Goal: Information Seeking & Learning: Learn about a topic

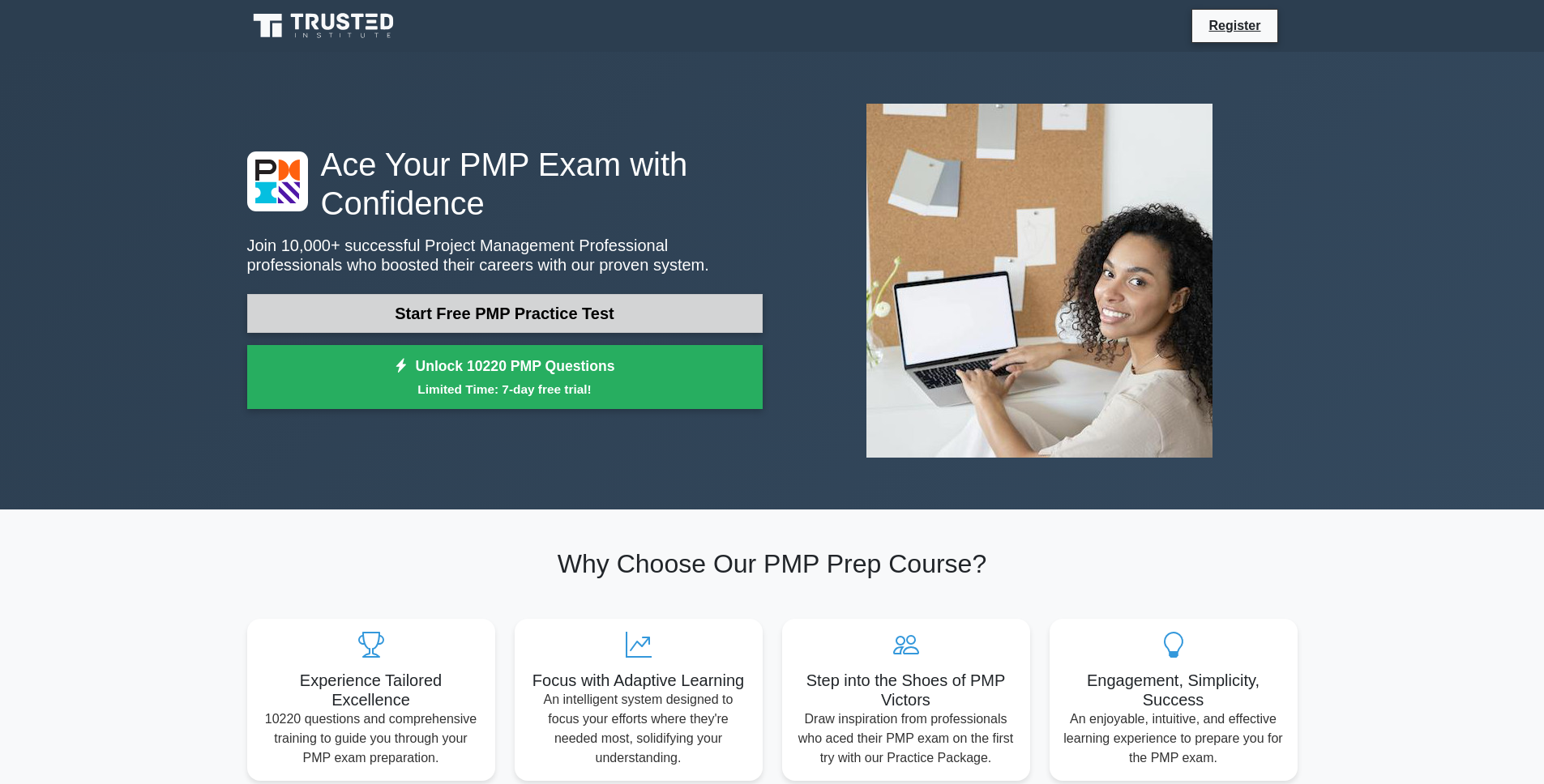
click at [472, 318] on link "Start Free PMP Practice Test" at bounding box center [504, 313] width 515 height 39
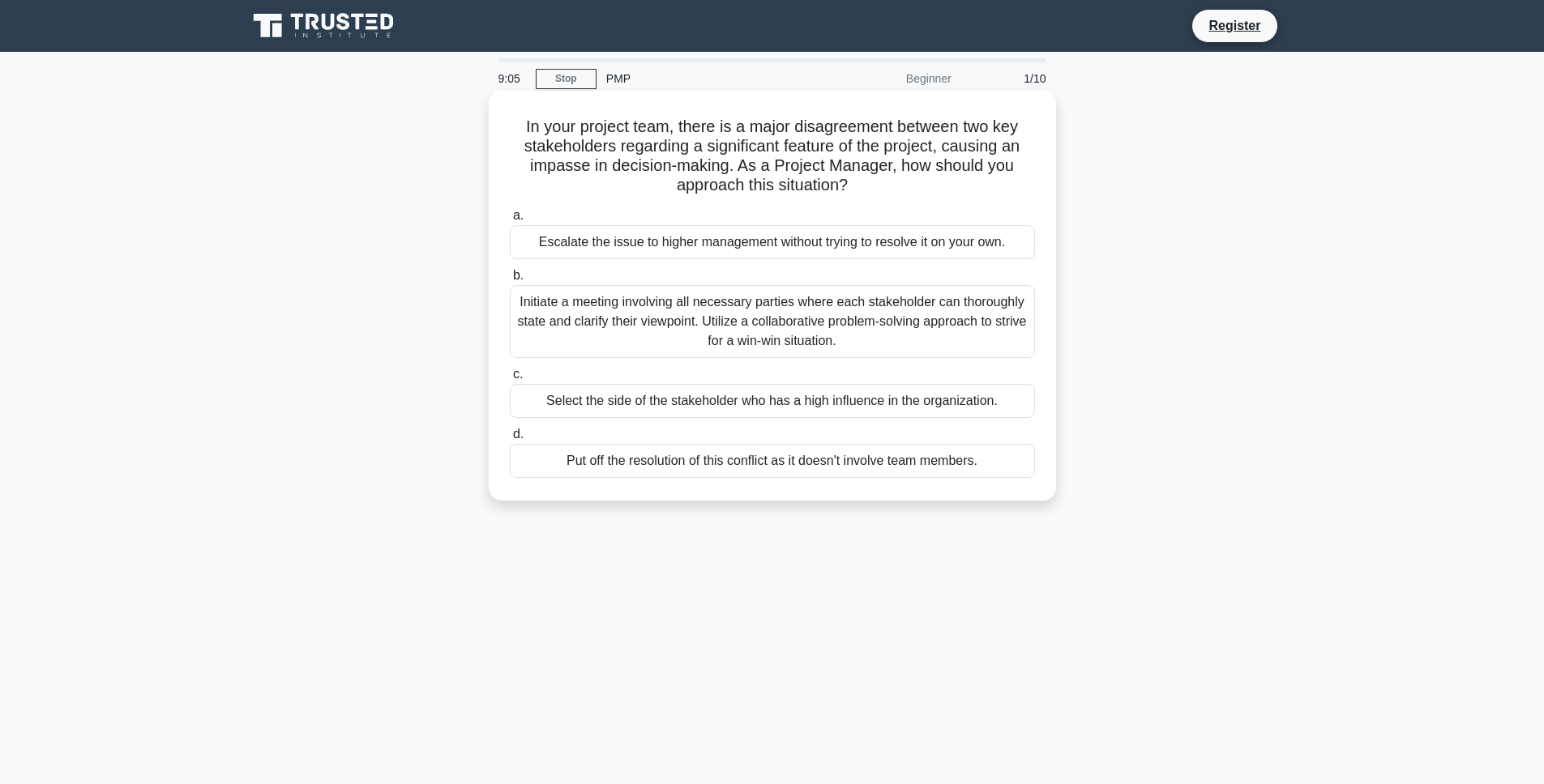
click at [578, 354] on div "Initiate a meeting involving all necessary parties where each stakeholder can t…" at bounding box center [772, 321] width 525 height 73
click at [509, 282] on input "b. Initiate a meeting involving all necessary parties where each stakeholder ca…" at bounding box center [509, 276] width 0 height 11
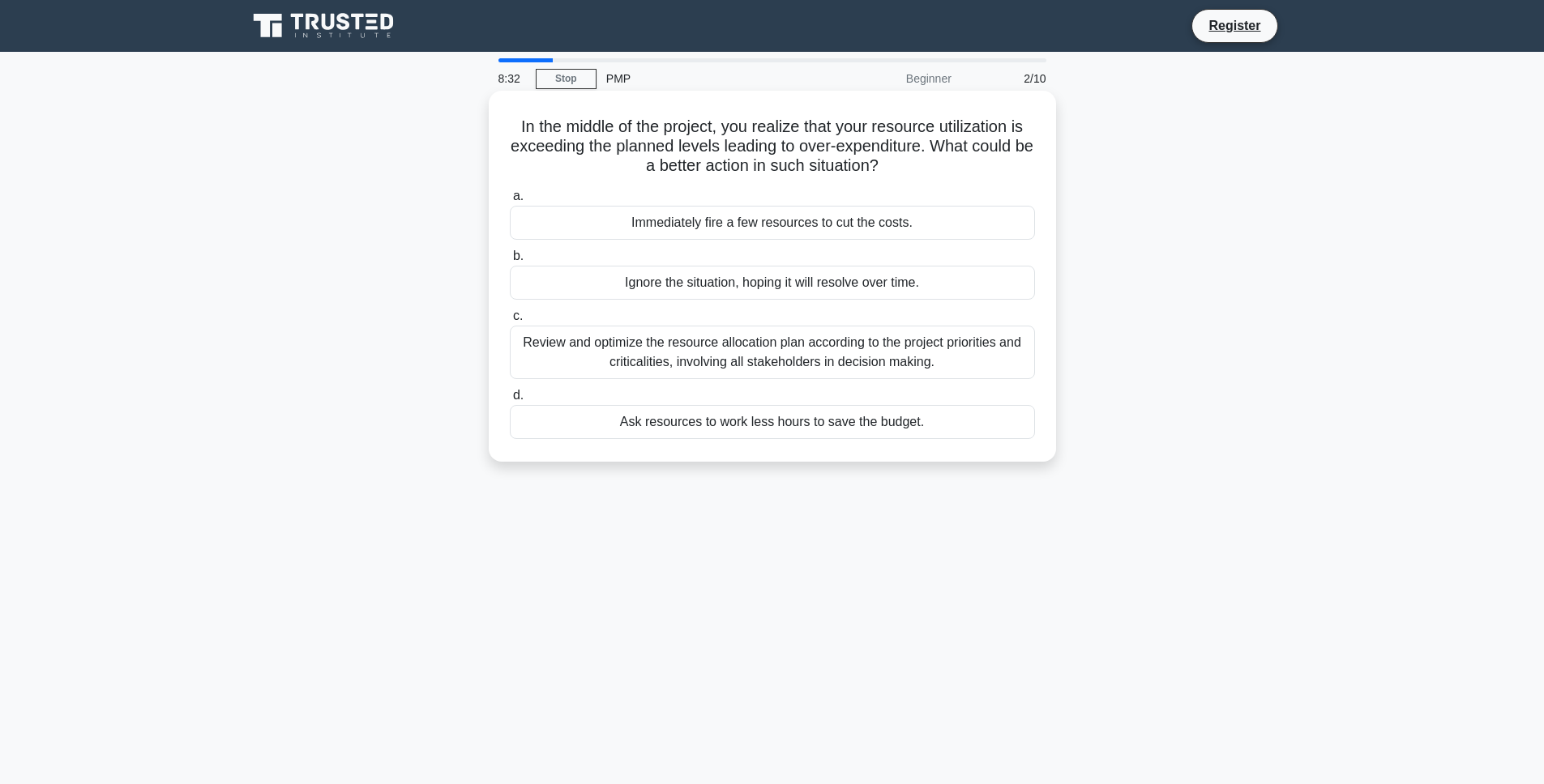
click at [568, 357] on div "Review and optimize the resource allocation plan according to the project prior…" at bounding box center [772, 353] width 525 height 54
click at [509, 322] on input "c. Review and optimize the resource allocation plan according to the project pr…" at bounding box center [509, 316] width 0 height 11
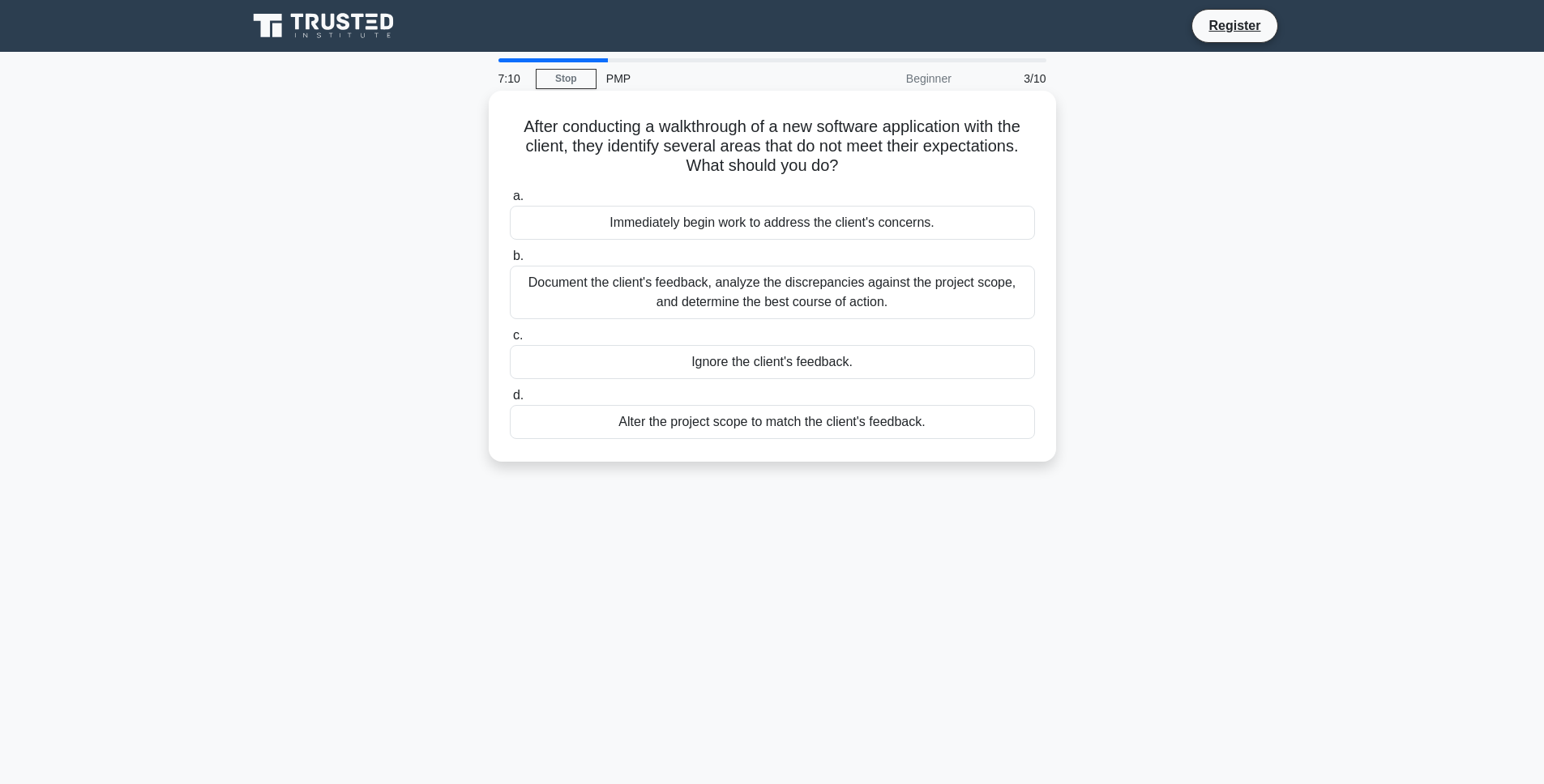
click at [656, 289] on div "Document the client's feedback, analyze the discrepancies against the project s…" at bounding box center [772, 292] width 525 height 54
click at [509, 261] on input "b. Document the client's feedback, analyze the discrepancies against the projec…" at bounding box center [509, 256] width 0 height 11
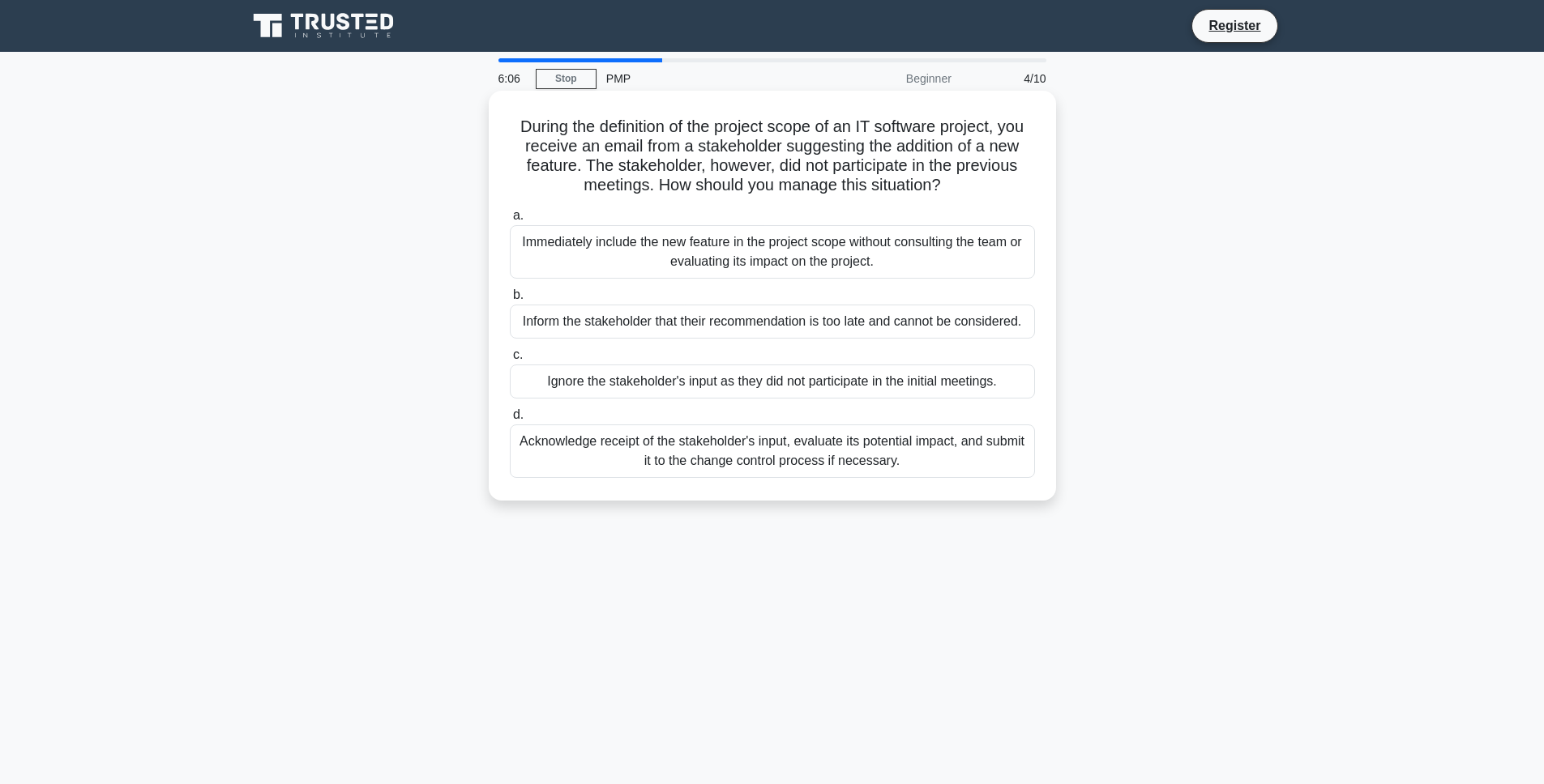
click at [663, 442] on div "Acknowledge receipt of the stakeholder's input, evaluate its potential impact, …" at bounding box center [772, 451] width 525 height 54
click at [509, 420] on input "d. Acknowledge receipt of the stakeholder's input, evaluate its potential impac…" at bounding box center [509, 415] width 0 height 11
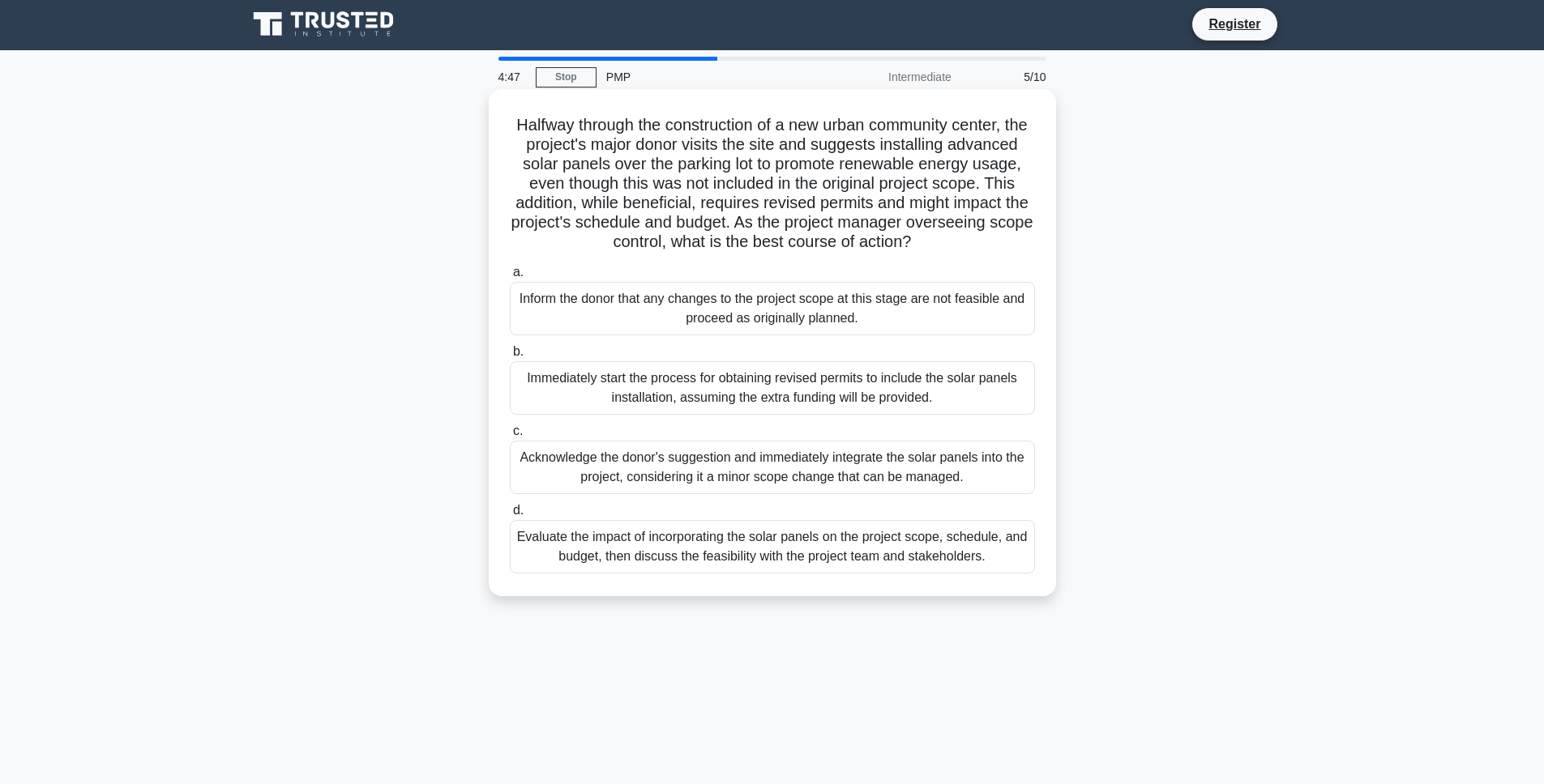
scroll to position [26, 0]
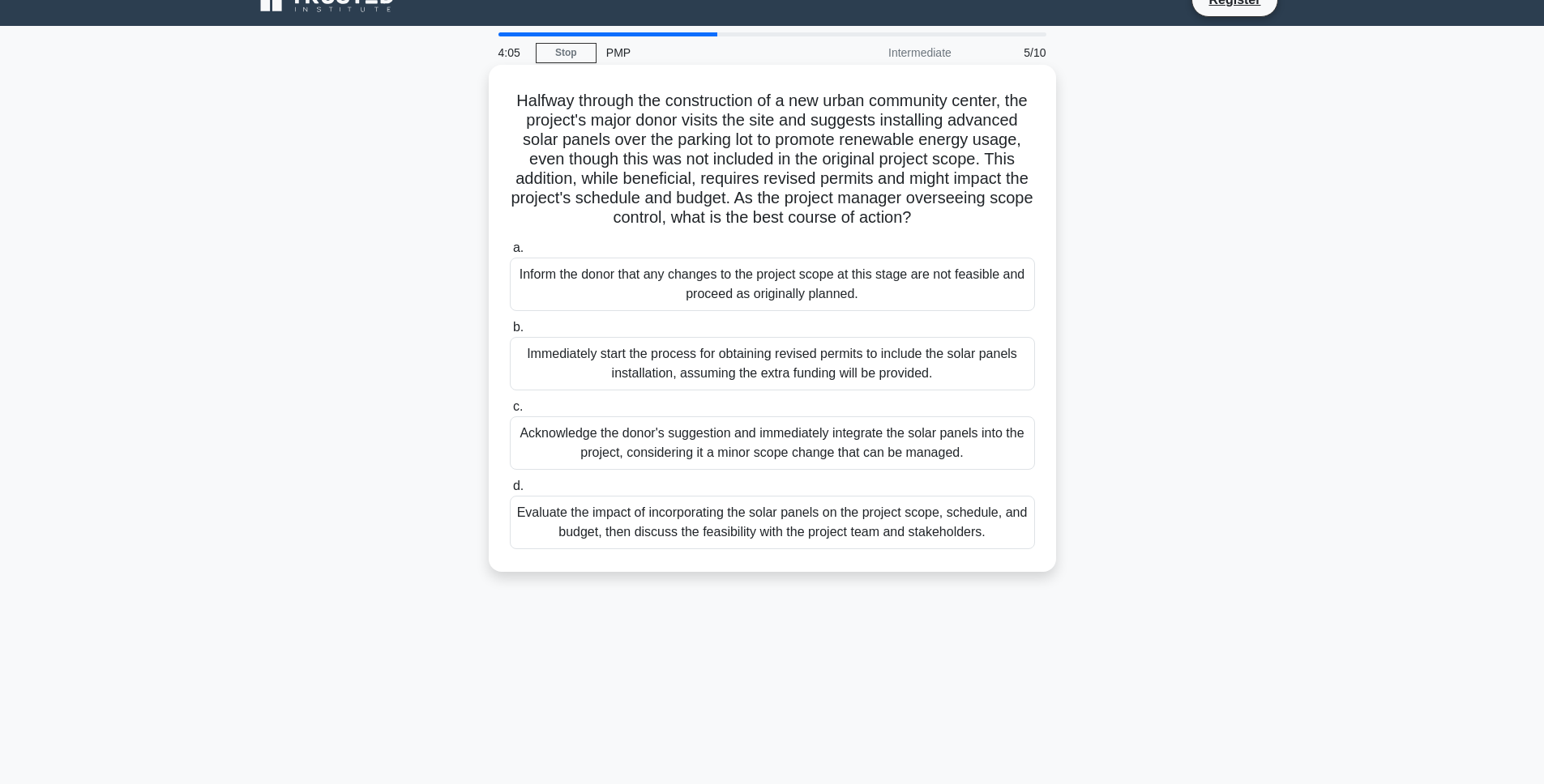
click at [621, 518] on div "Evaluate the impact of incorporating the solar panels on the project scope, sch…" at bounding box center [772, 523] width 525 height 54
click at [509, 492] on input "d. Evaluate the impact of incorporating the solar panels on the project scope, …" at bounding box center [509, 487] width 0 height 11
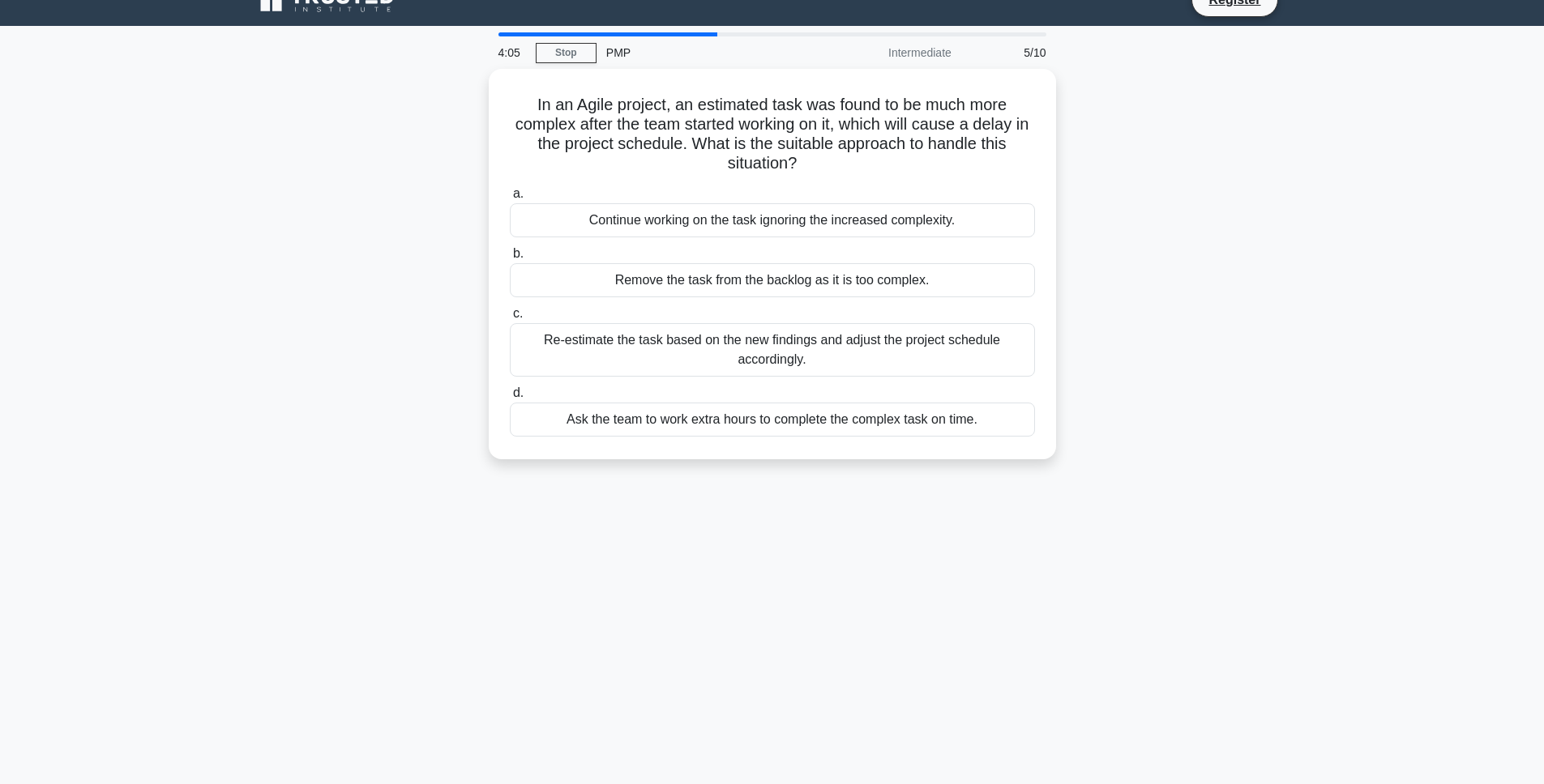
scroll to position [0, 0]
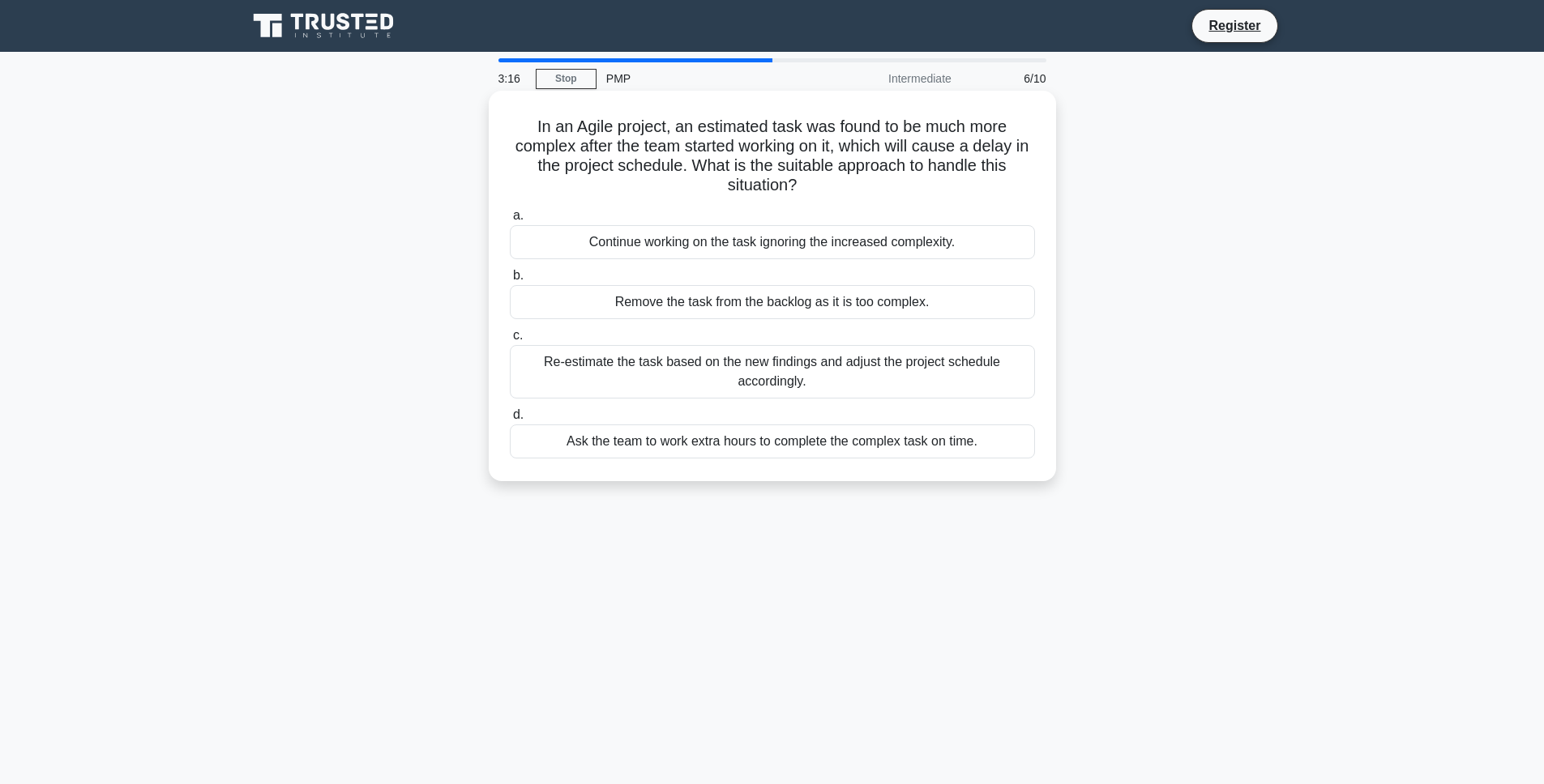
click at [713, 245] on div "Continue working on the task ignoring the increased complexity." at bounding box center [772, 242] width 525 height 34
click at [509, 221] on input "a. Continue working on the task ignoring the increased complexity." at bounding box center [509, 216] width 0 height 11
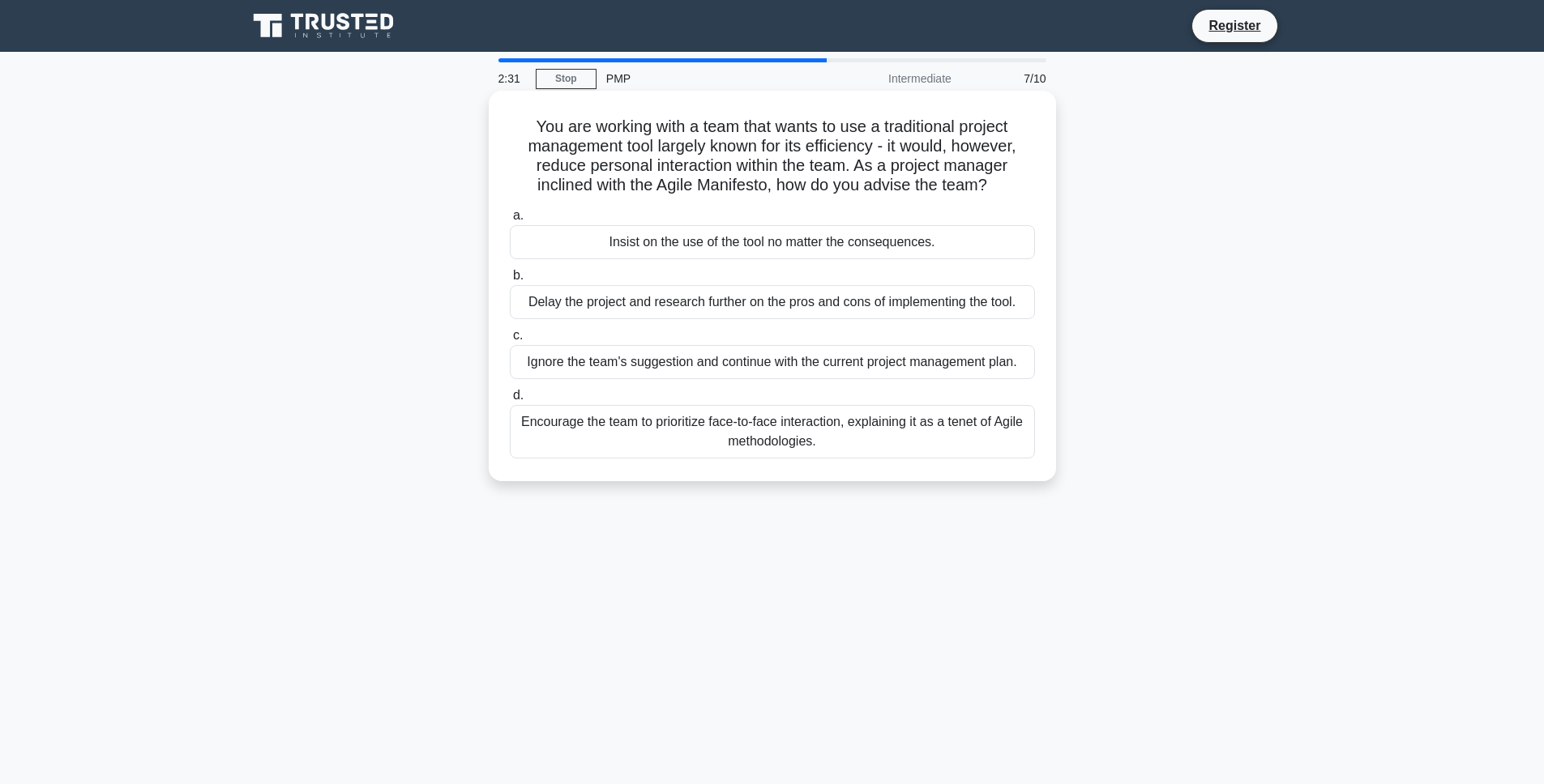
click at [729, 428] on div "Encourage the team to prioritize face-to-face interaction, explaining it as a t…" at bounding box center [772, 432] width 525 height 54
click at [509, 401] on input "d. Encourage the team to prioritize face-to-face interaction, explaining it as …" at bounding box center [509, 396] width 0 height 11
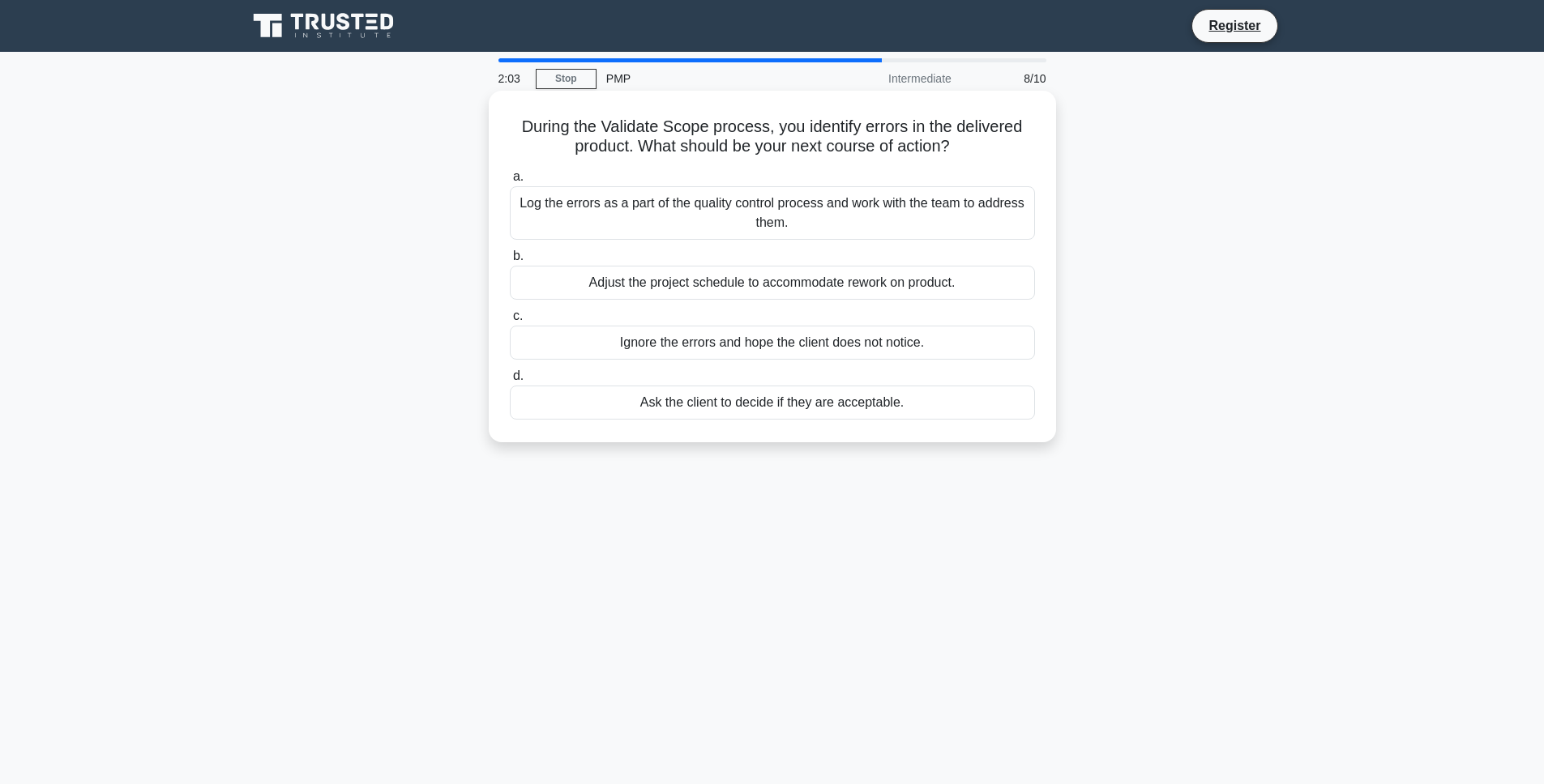
click at [694, 224] on div "Log the errors as a part of the quality control process and work with the team …" at bounding box center [772, 213] width 525 height 54
click at [509, 182] on input "a. Log the errors as a part of the quality control process and work with the te…" at bounding box center [509, 176] width 0 height 11
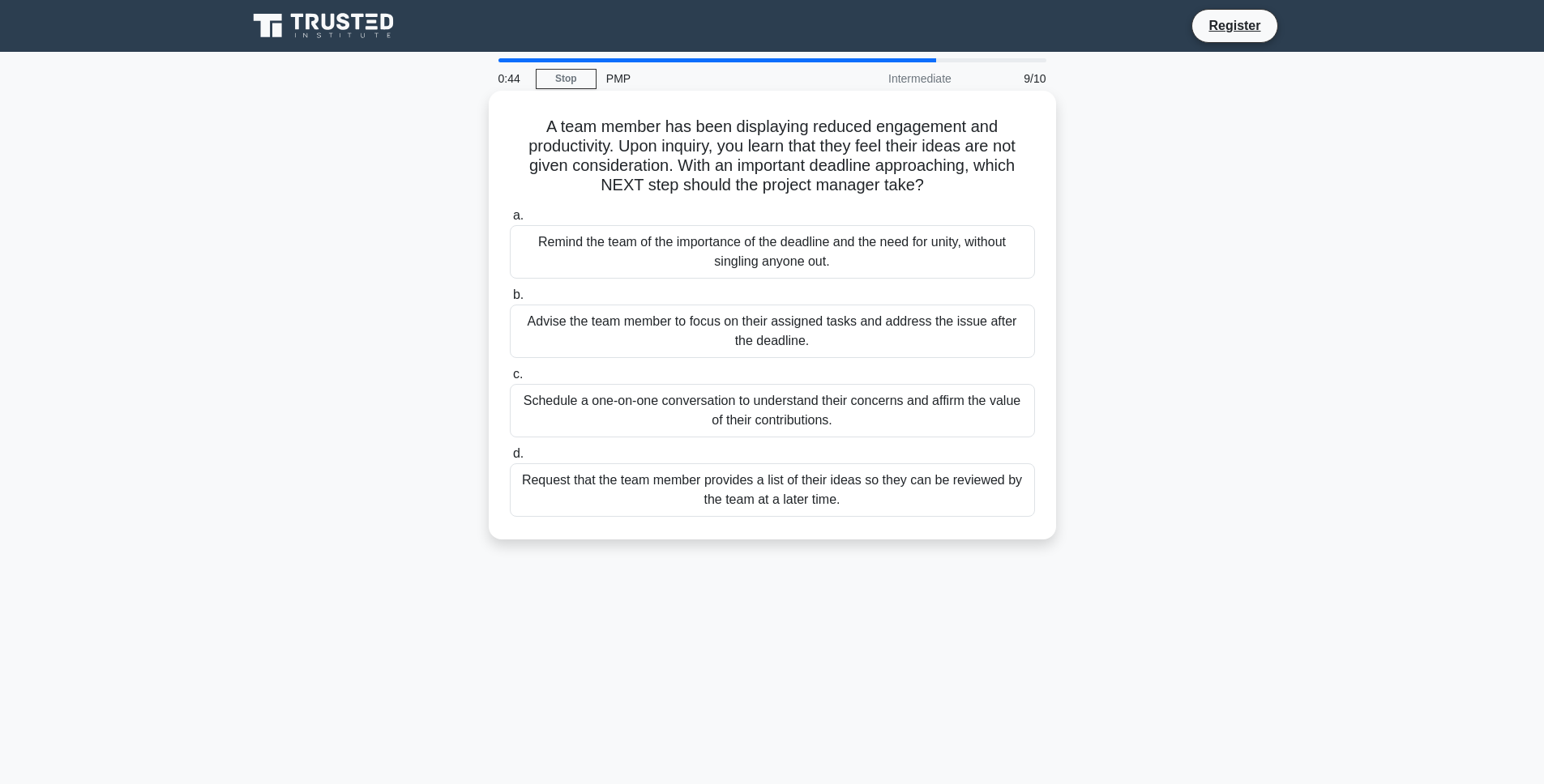
click at [704, 339] on div "Advise the team member to focus on their assigned tasks and address the issue a…" at bounding box center [772, 332] width 525 height 54
click at [509, 301] on input "b. Advise the team member to focus on their assigned tasks and address the issu…" at bounding box center [509, 295] width 0 height 11
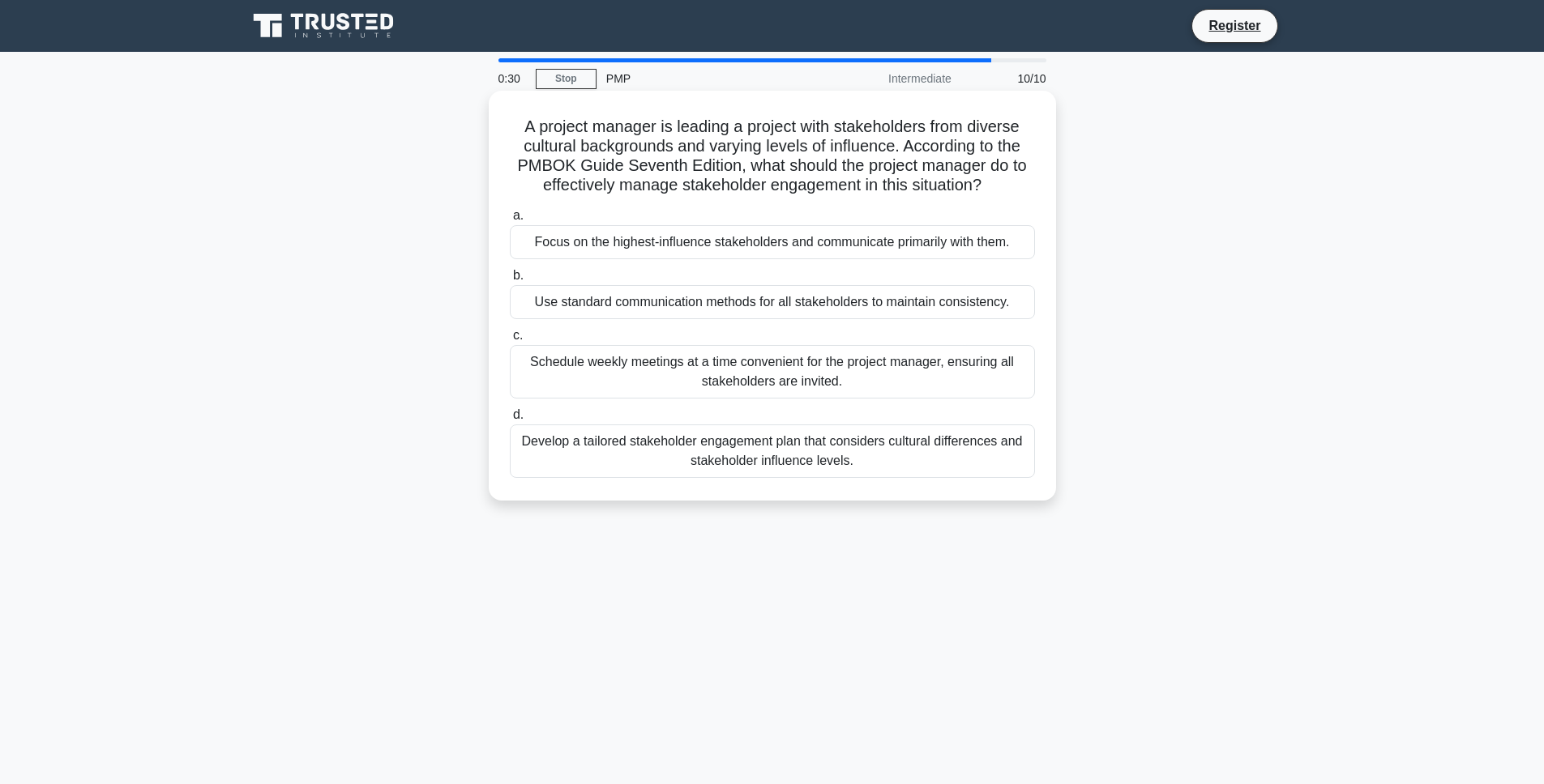
click at [725, 309] on div "Use standard communication methods for all stakeholders to maintain consistency." at bounding box center [772, 302] width 525 height 34
click at [509, 282] on input "b. Use standard communication methods for all stakeholders to maintain consiste…" at bounding box center [509, 276] width 0 height 11
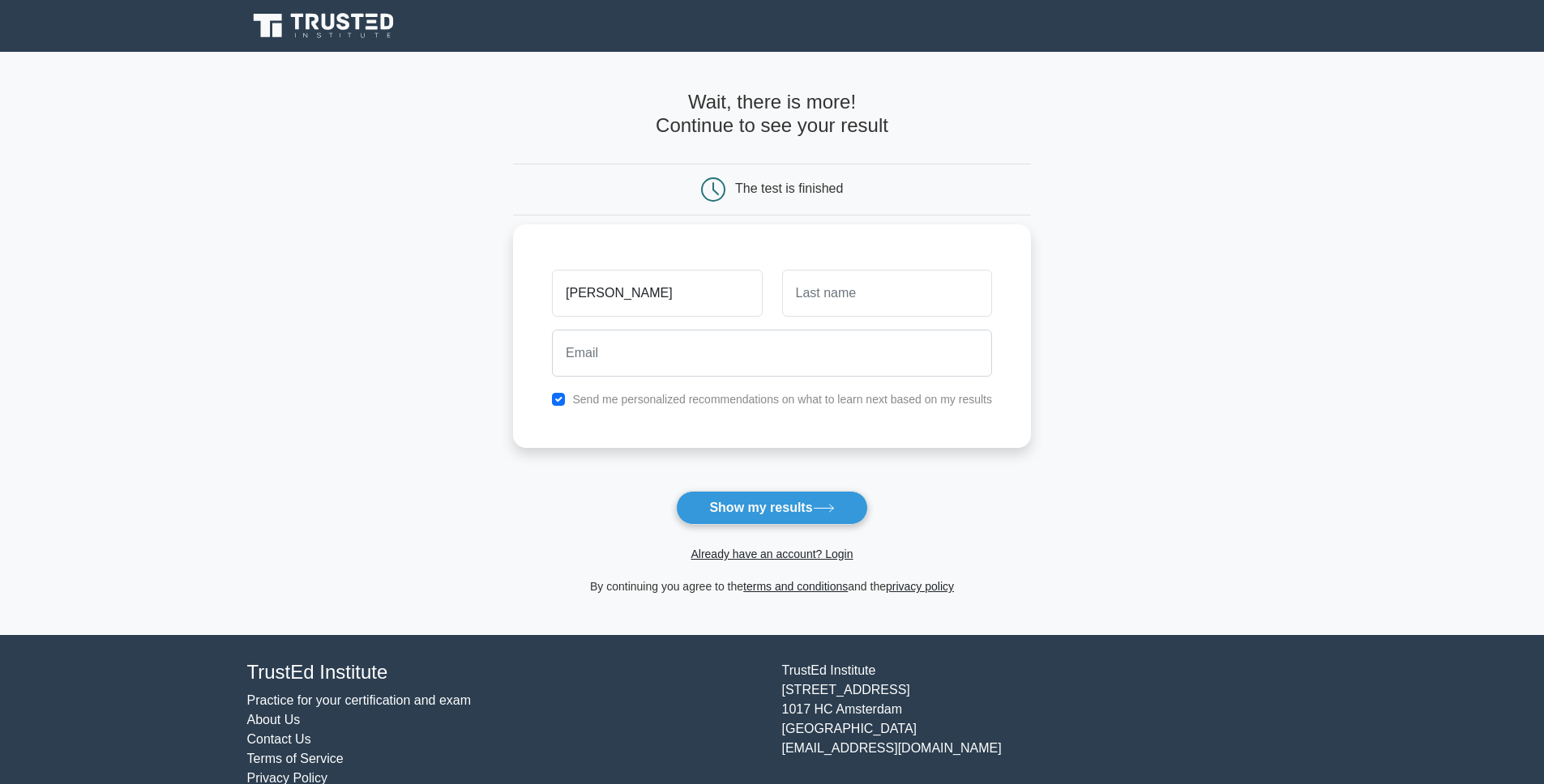
type input "[PERSON_NAME]"
click at [595, 373] on input "email" at bounding box center [772, 353] width 440 height 47
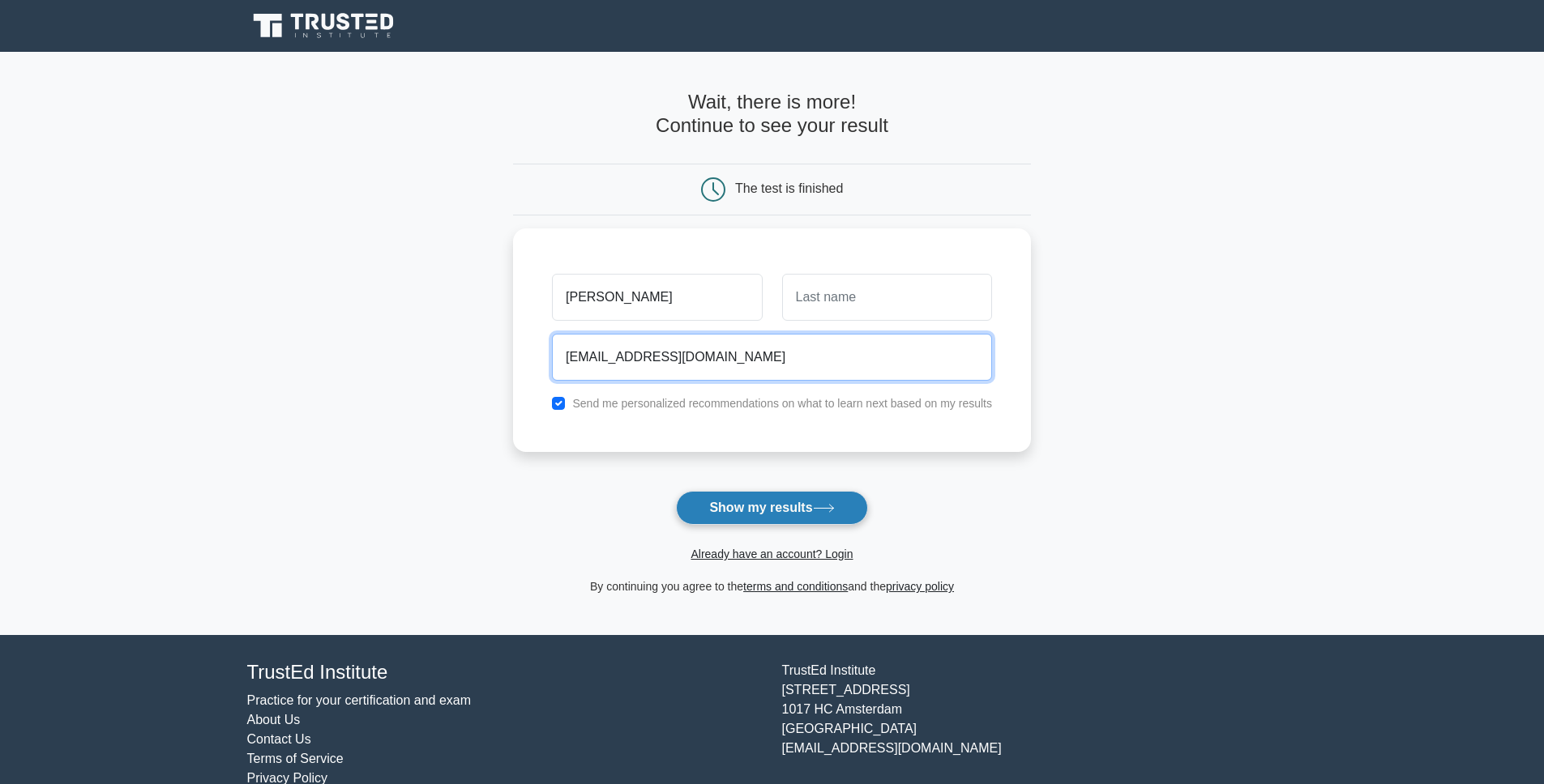
type input "swetadesaiv@gmail.com"
click at [792, 512] on button "Show my results" at bounding box center [772, 508] width 192 height 34
type input "D"
click at [722, 505] on button "Show my results" at bounding box center [772, 508] width 192 height 34
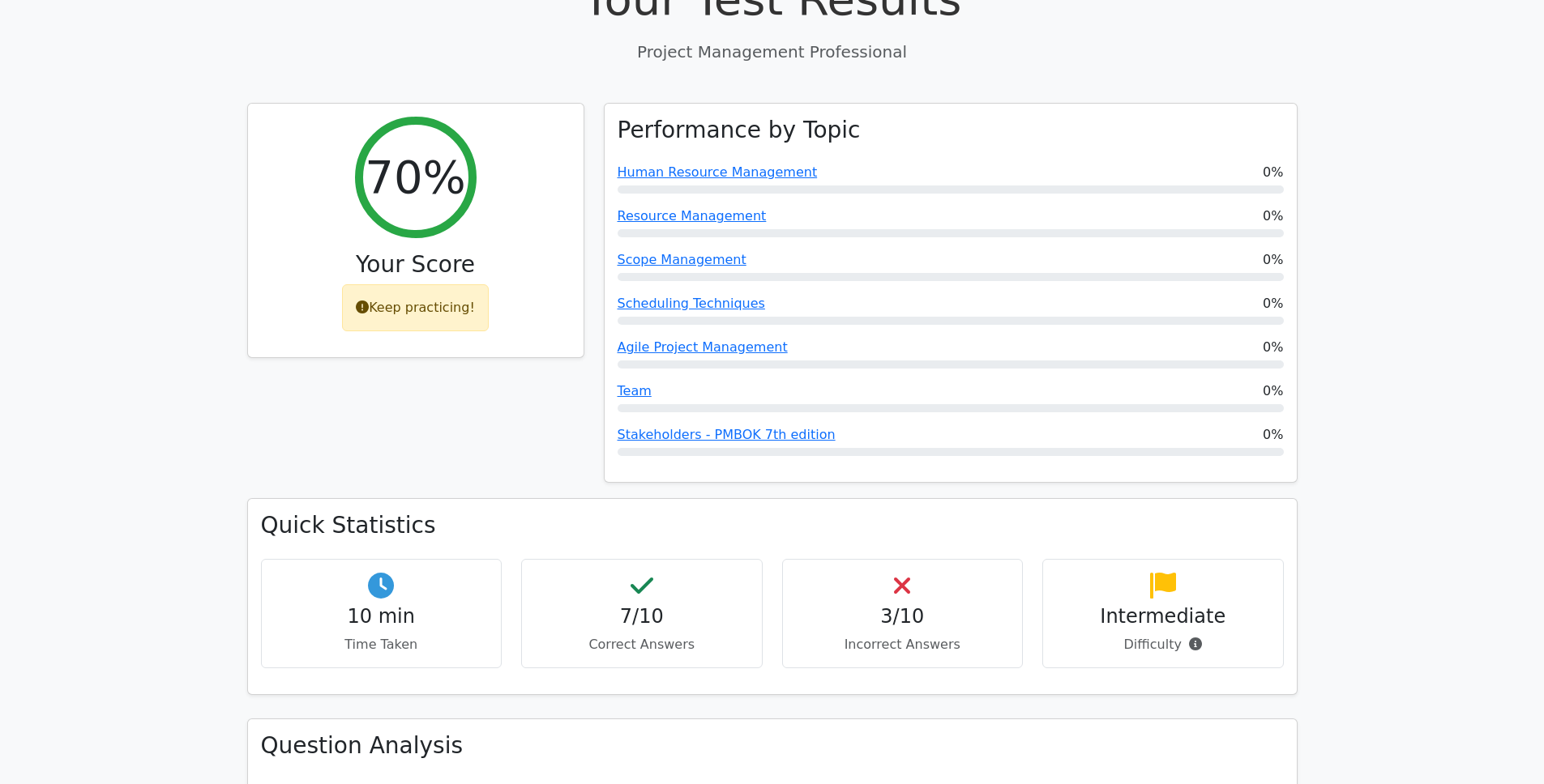
scroll to position [631, 0]
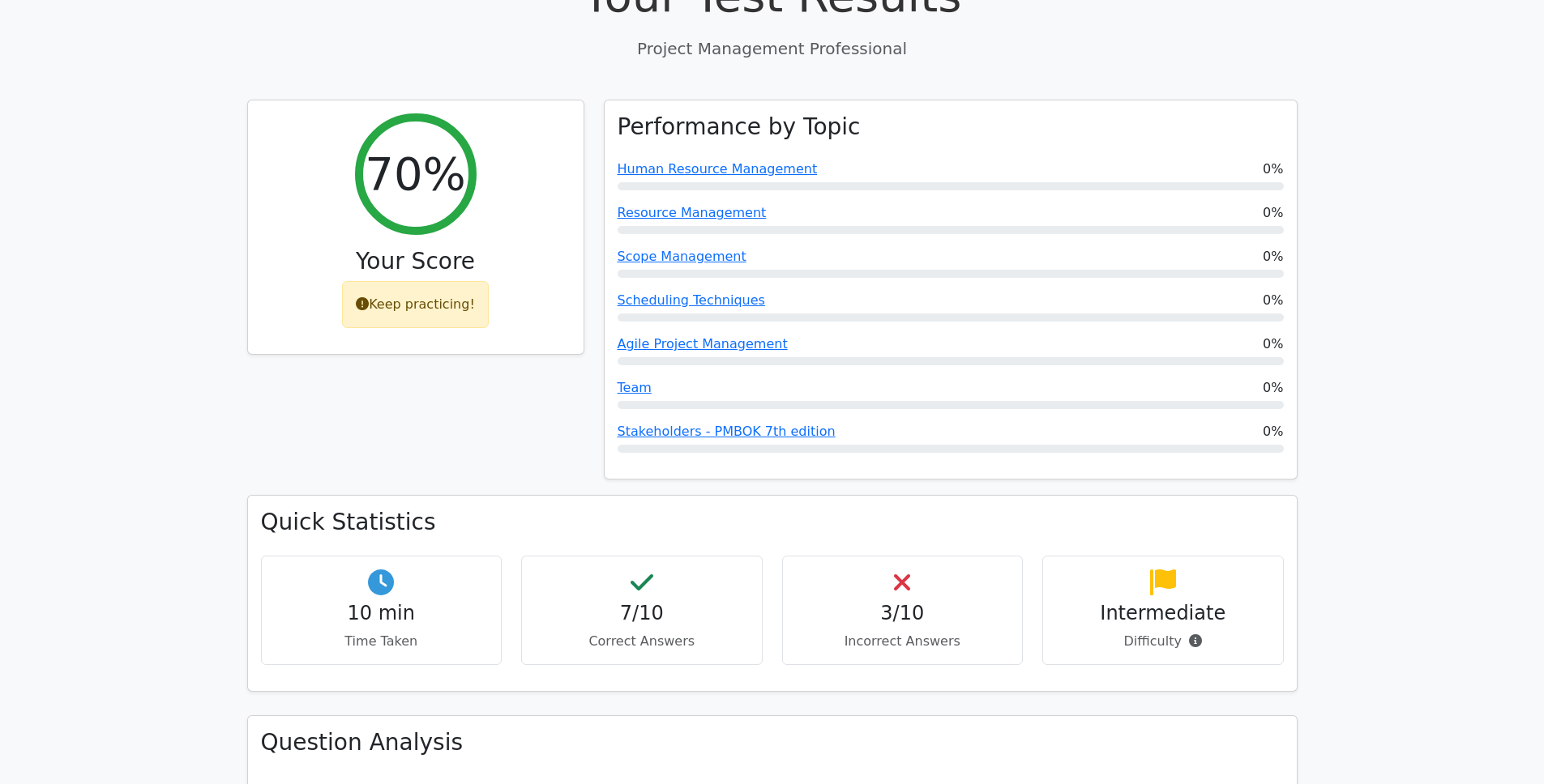
click at [925, 602] on h4 "3/10" at bounding box center [903, 613] width 214 height 24
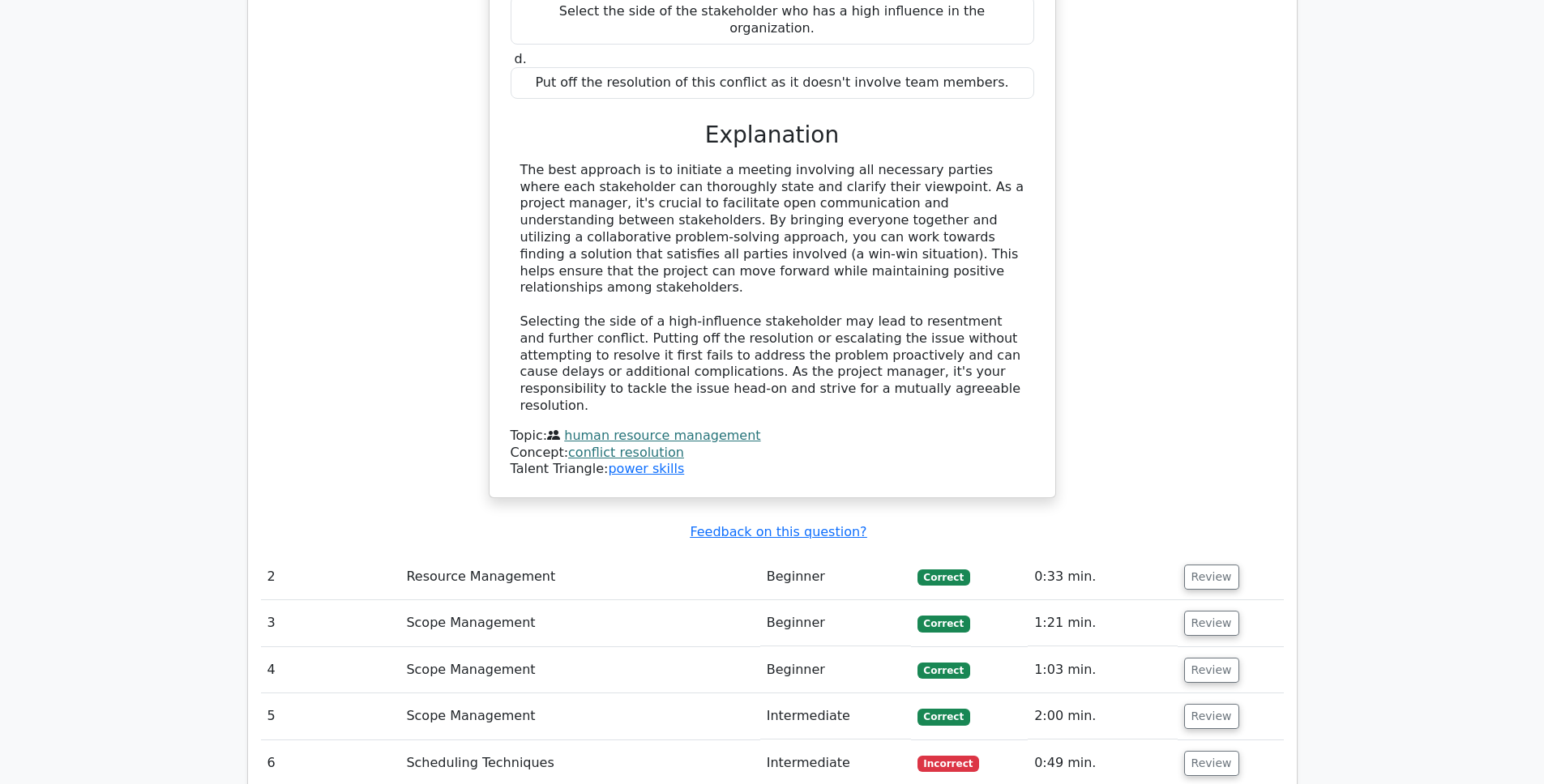
scroll to position [2136, 0]
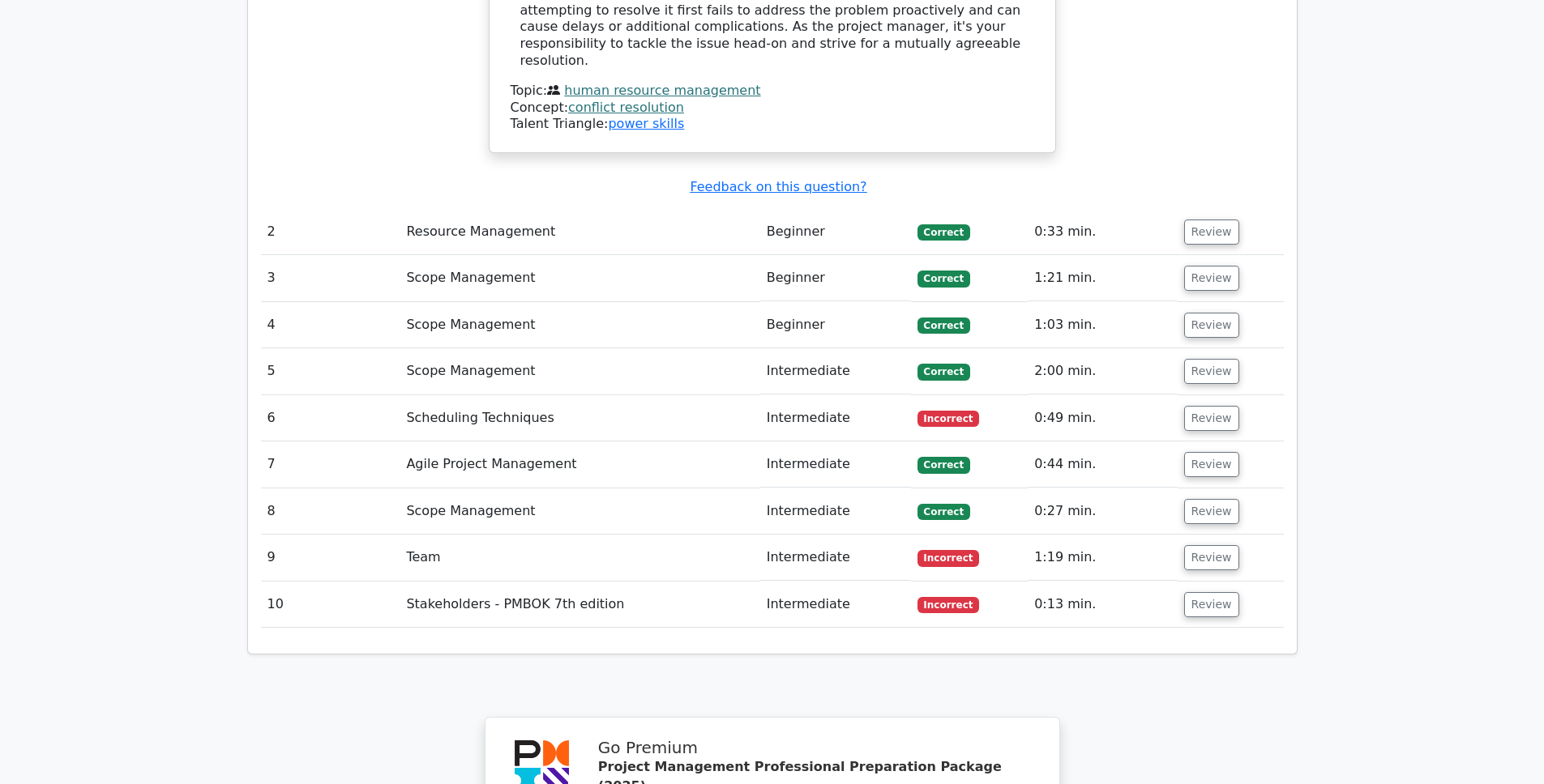
click at [517, 396] on td "Scheduling Techniques" at bounding box center [579, 418] width 360 height 46
click at [1191, 406] on button "Review" at bounding box center [1212, 418] width 55 height 25
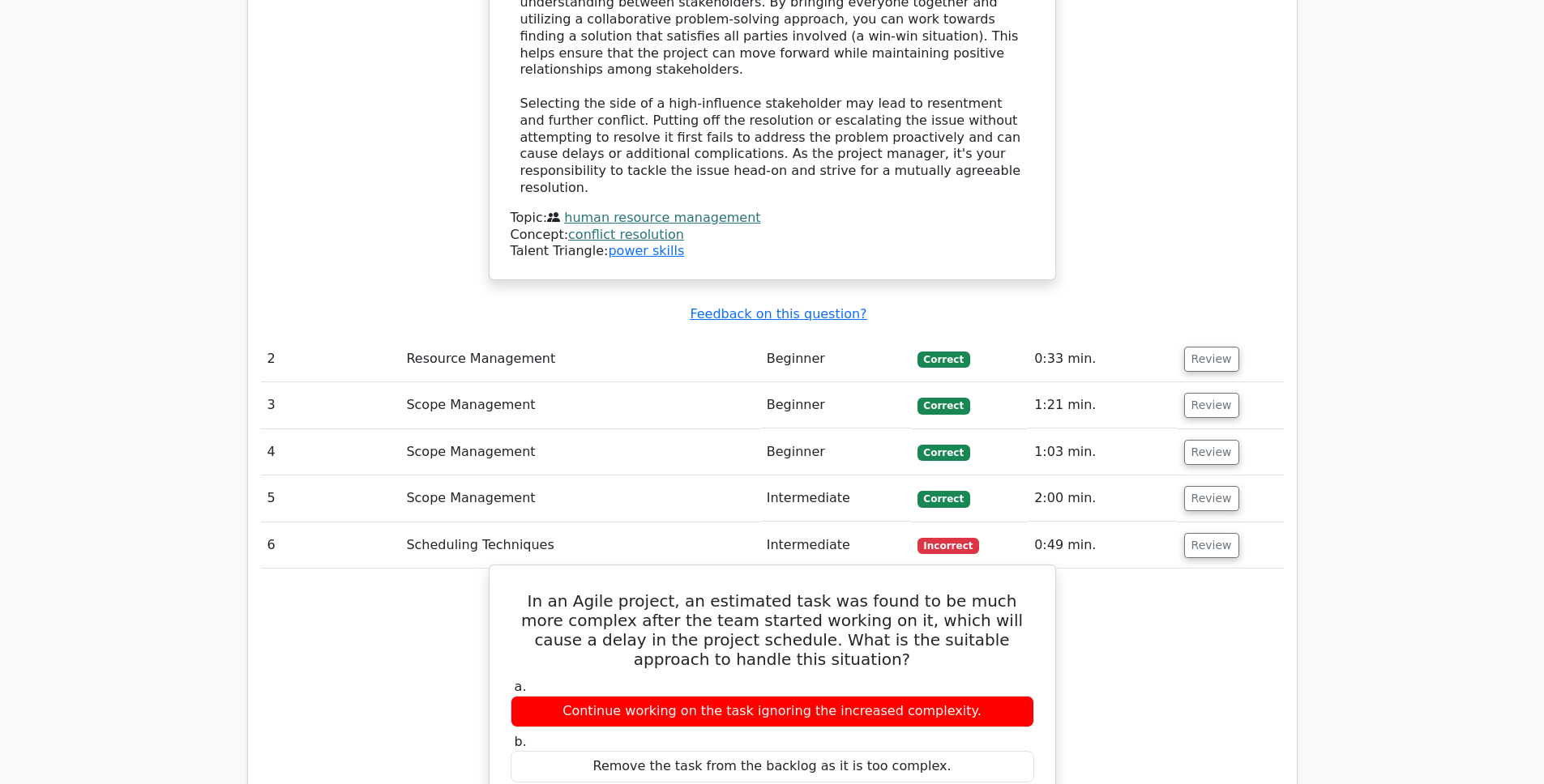
scroll to position [1832, 0]
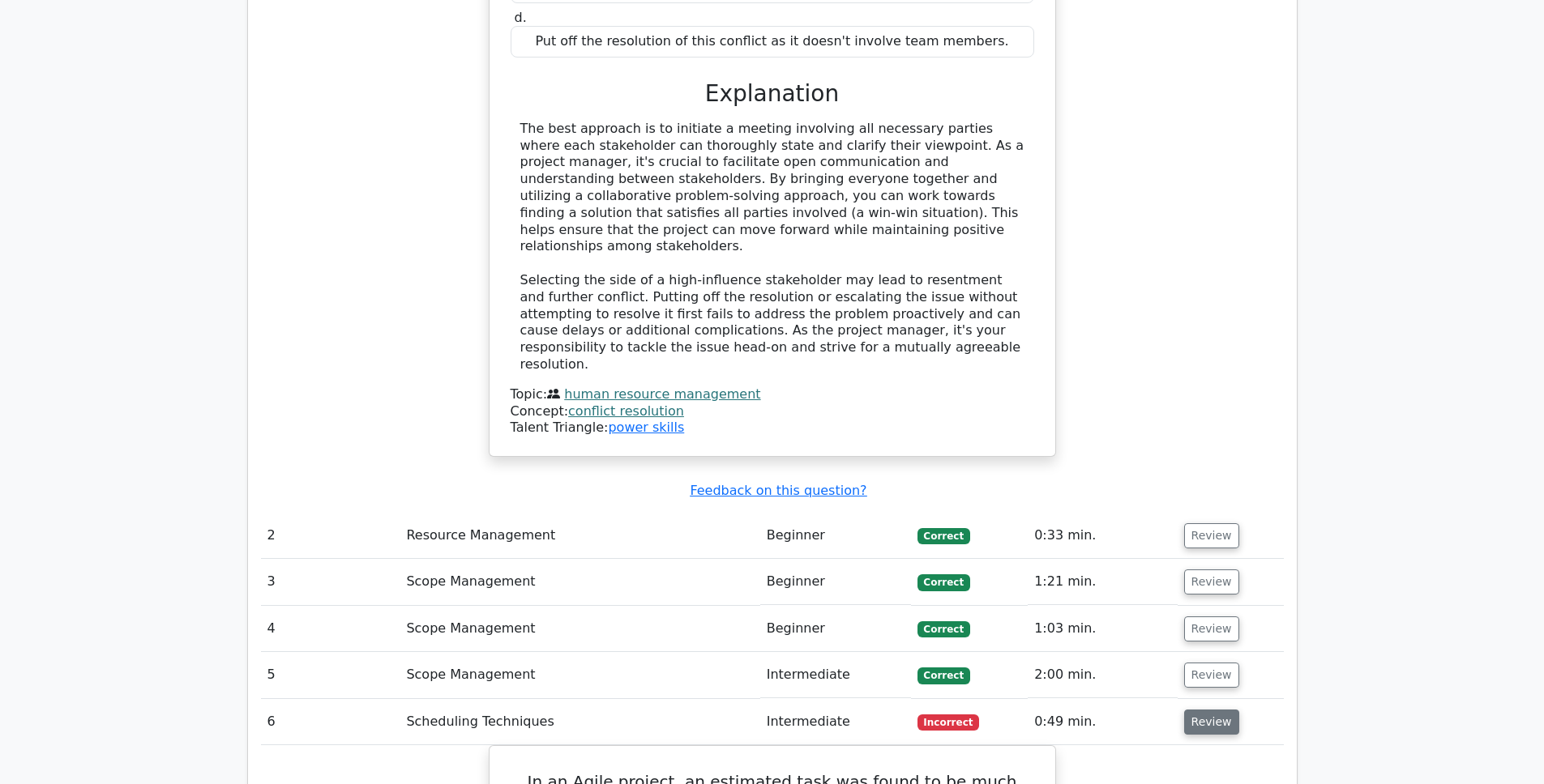
drag, startPoint x: 1156, startPoint y: 588, endPoint x: 1199, endPoint y: 596, distance: 43.7
click at [1156, 699] on td "0:49 min." at bounding box center [1102, 722] width 149 height 46
click at [1208, 710] on button "Review" at bounding box center [1212, 723] width 55 height 25
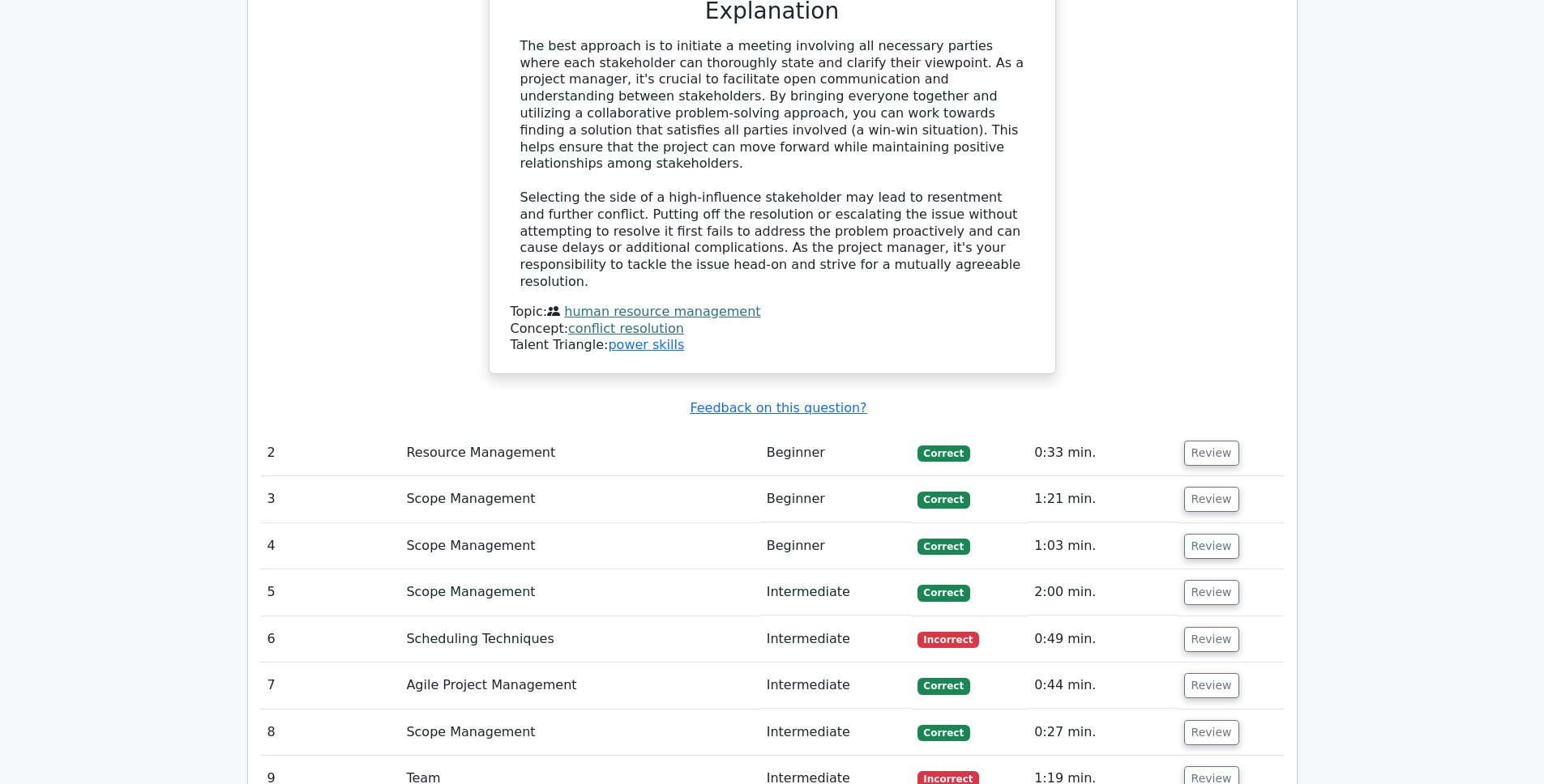
scroll to position [1982, 0]
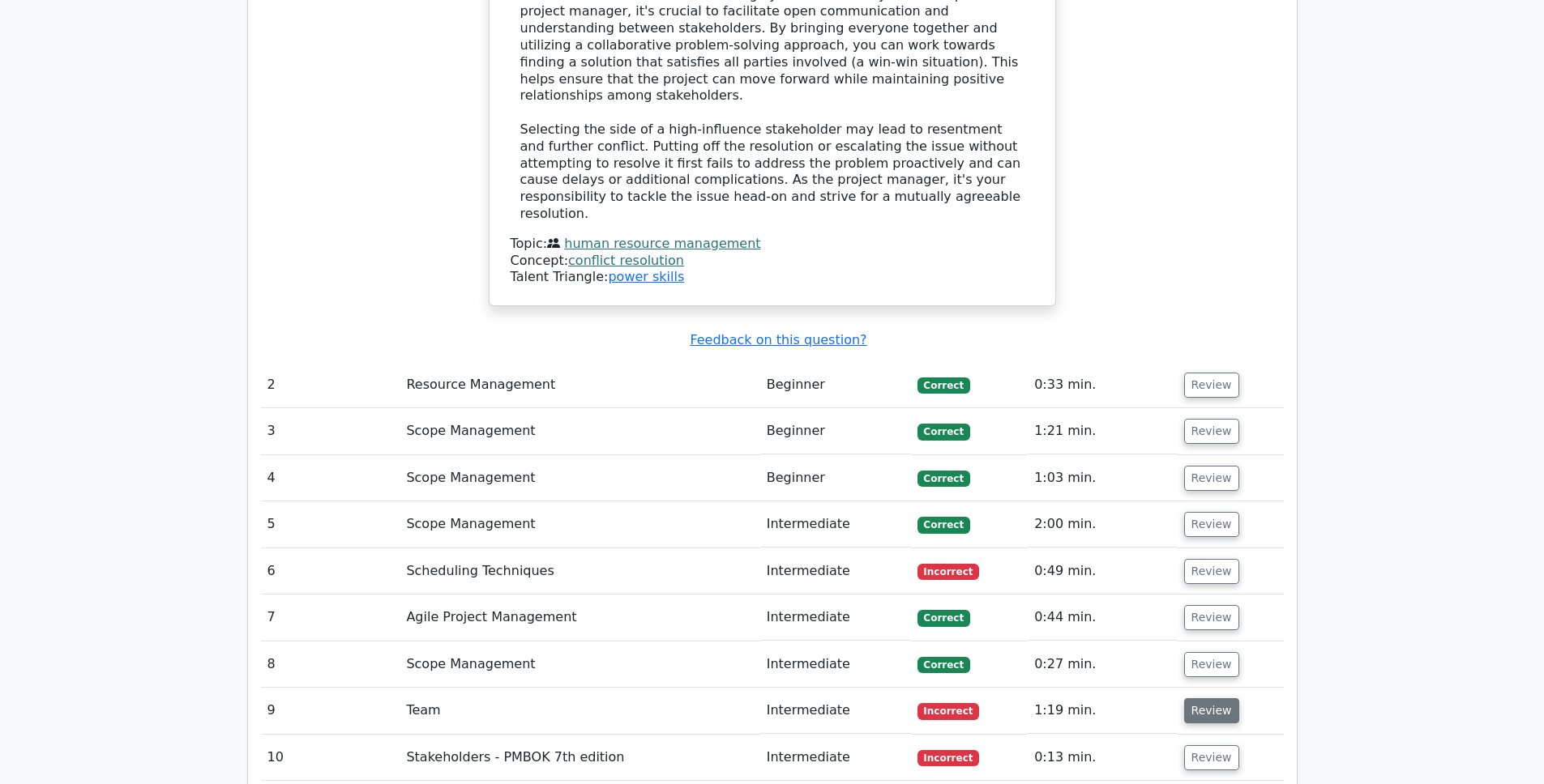
click at [1200, 698] on button "Review" at bounding box center [1212, 711] width 55 height 25
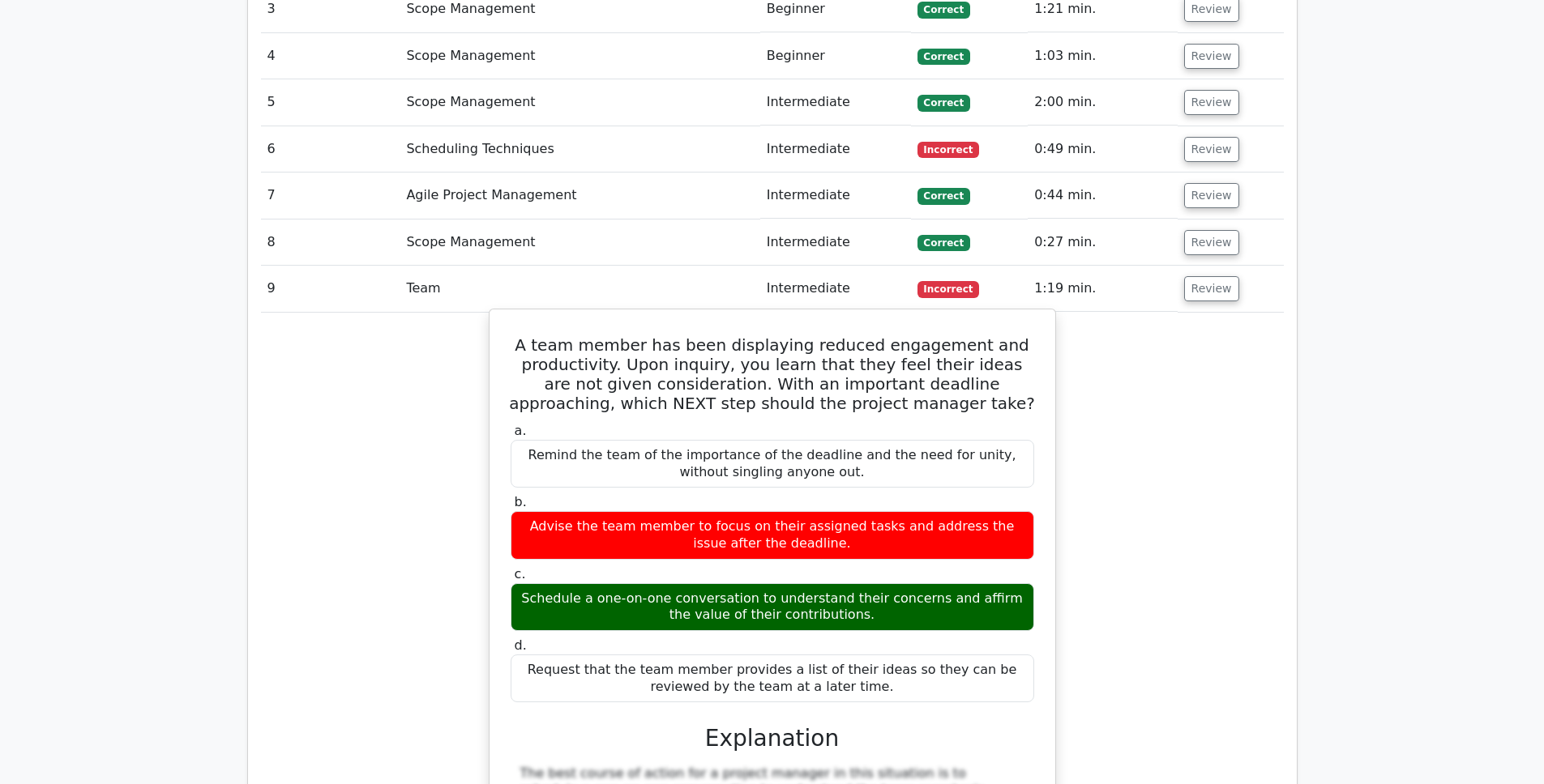
scroll to position [2396, 0]
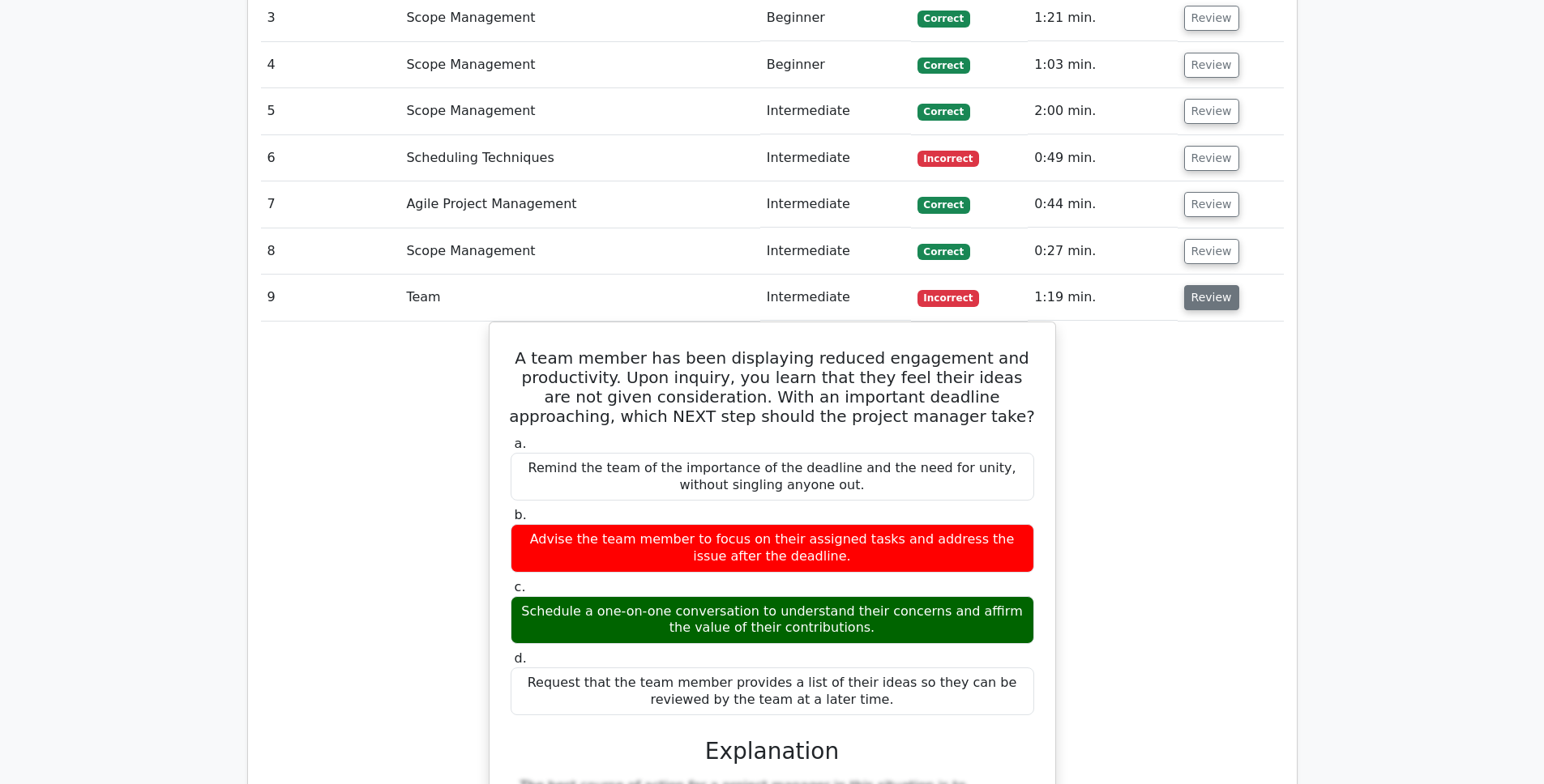
click at [1220, 285] on button "Review" at bounding box center [1212, 297] width 55 height 25
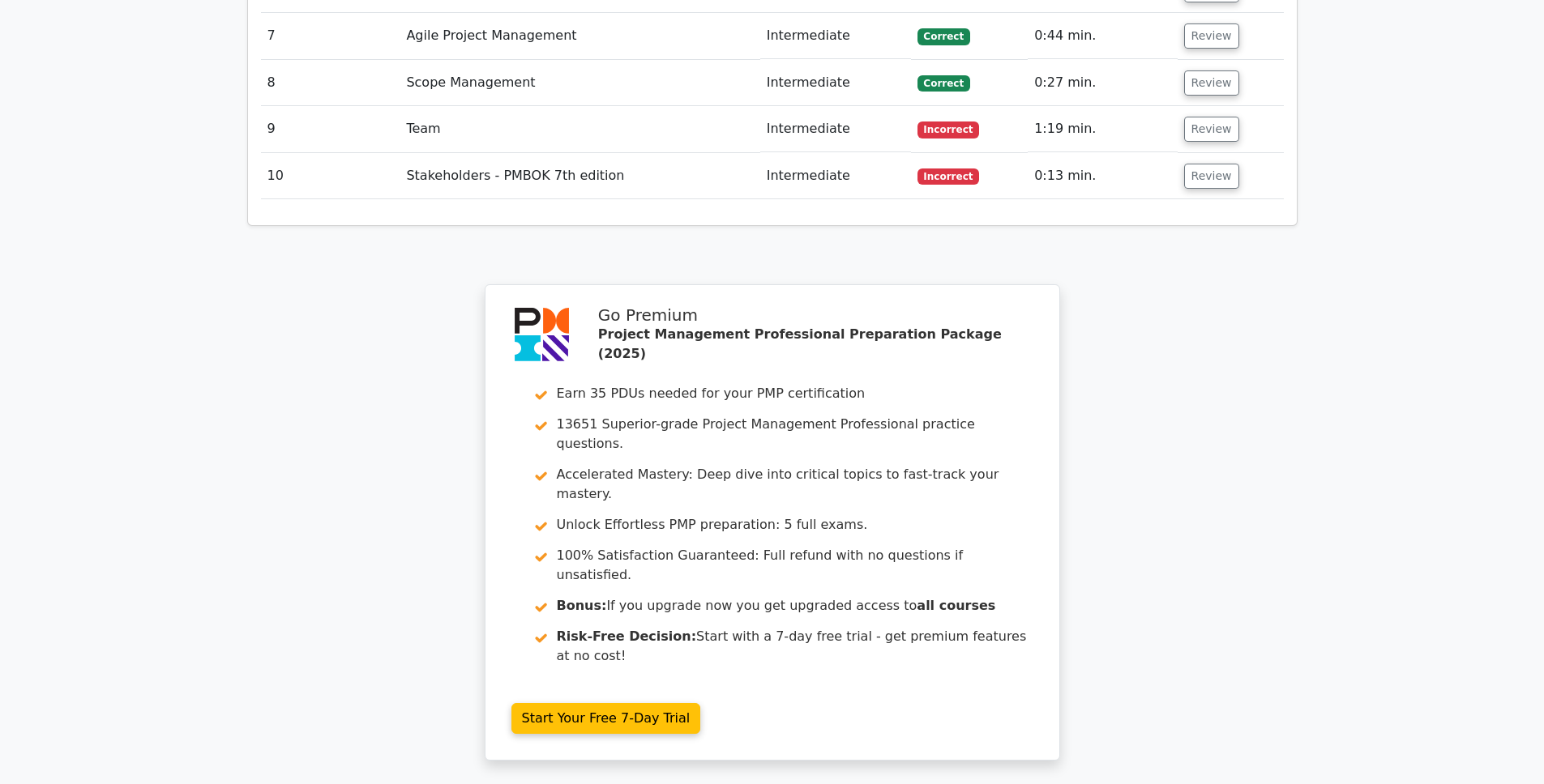
scroll to position [2115, 0]
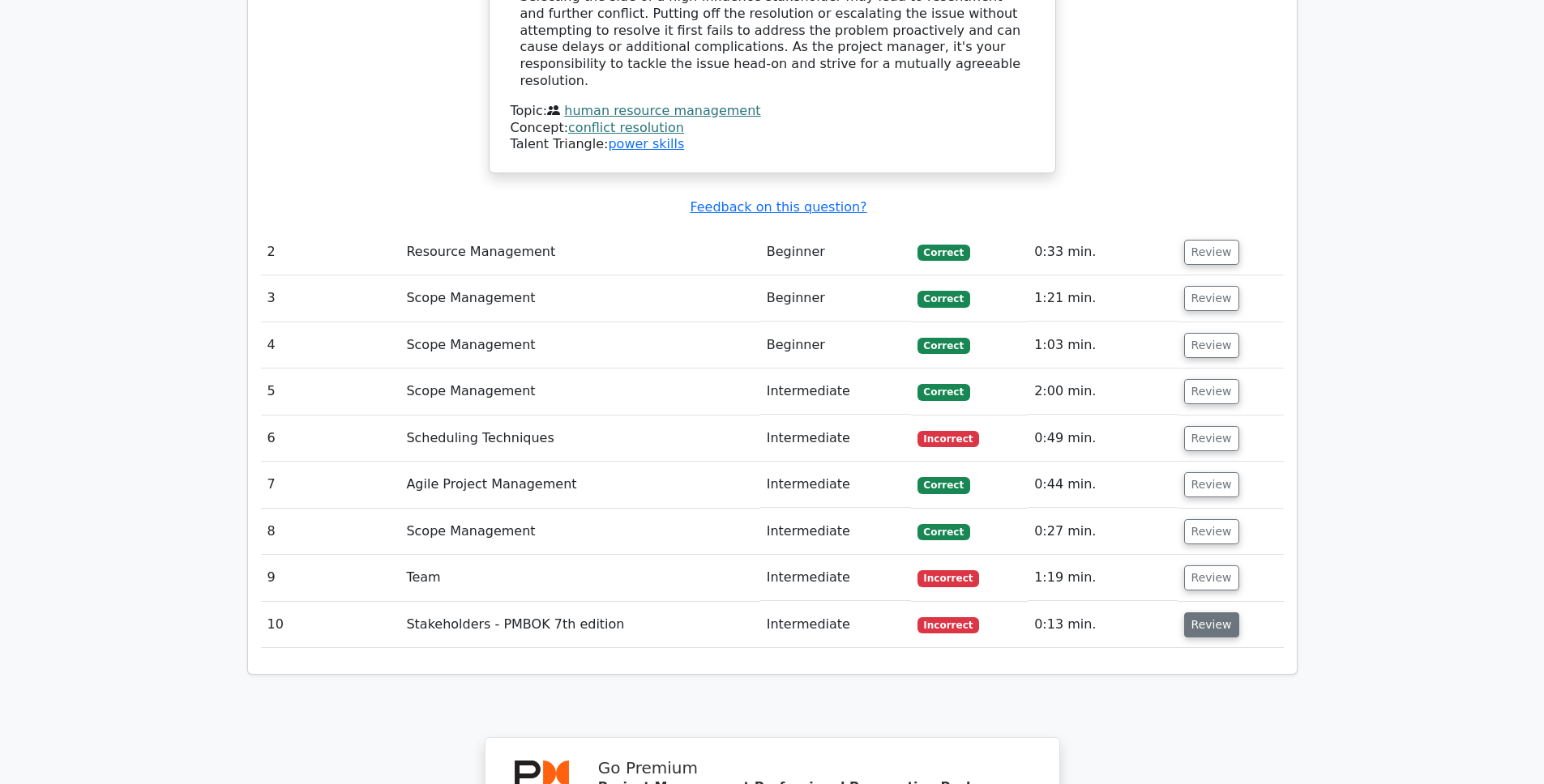
click at [1198, 613] on button "Review" at bounding box center [1212, 625] width 55 height 25
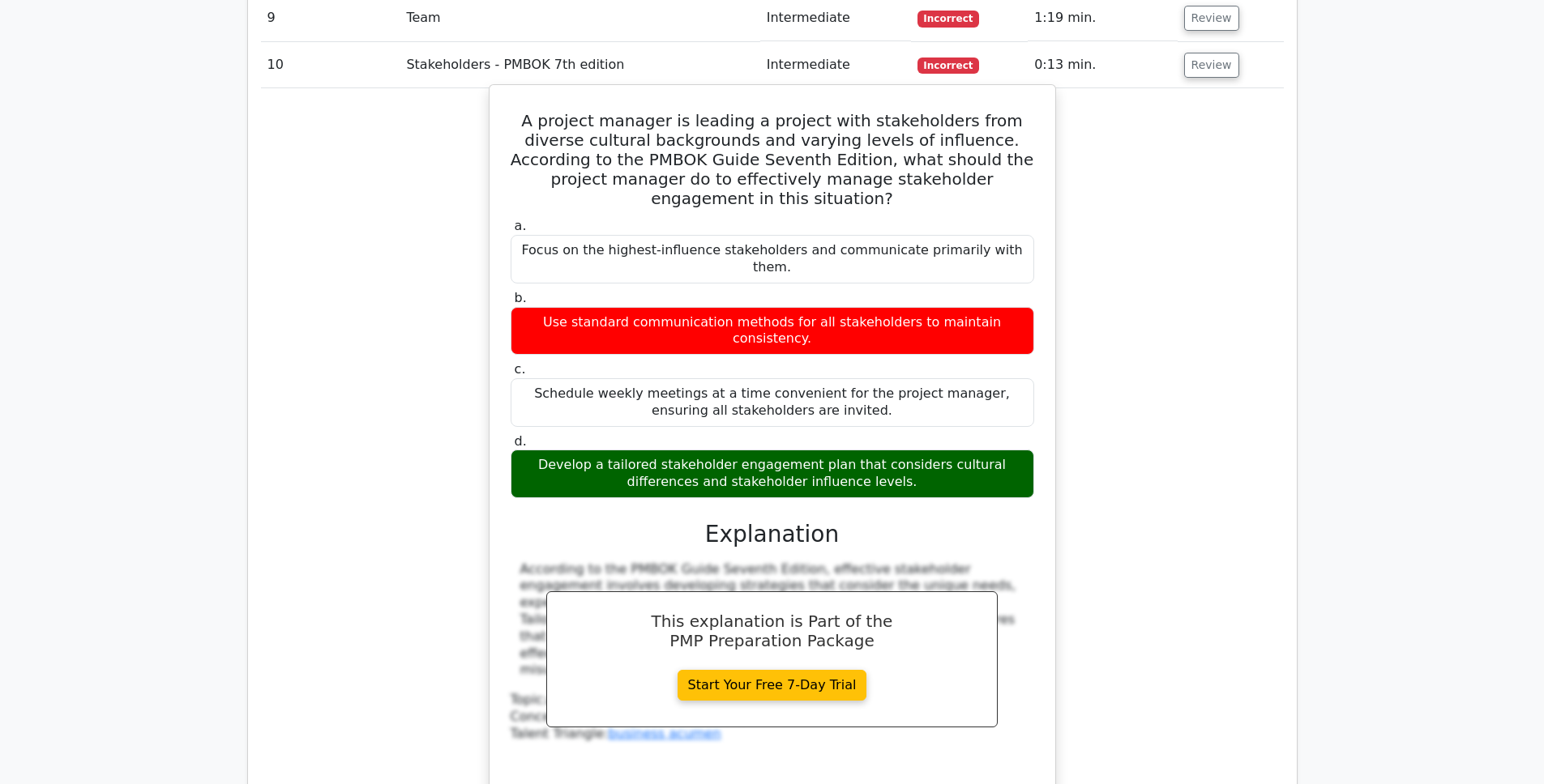
scroll to position [3419, 0]
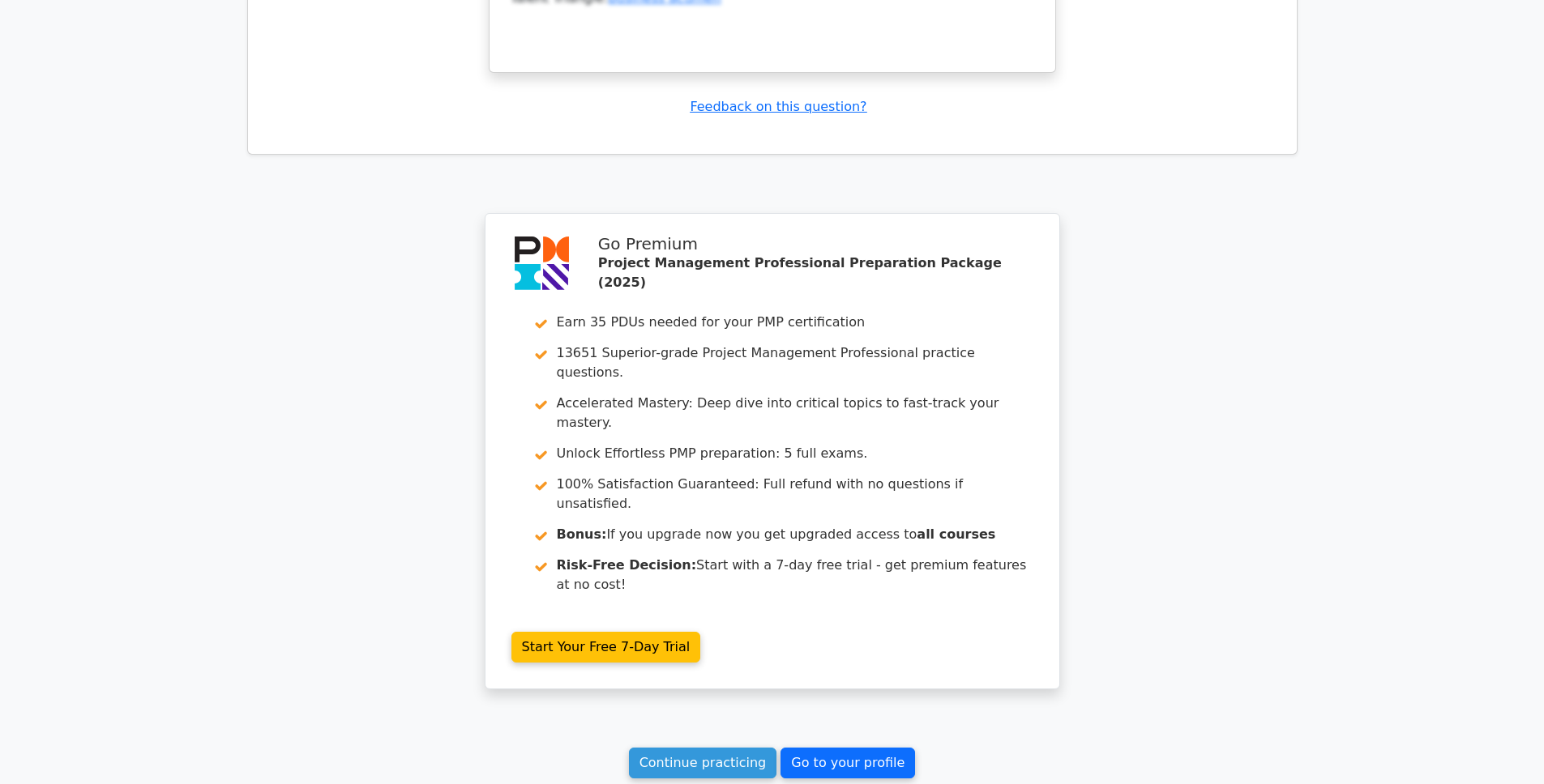
click at [845, 748] on link "Go to your profile" at bounding box center [848, 763] width 134 height 31
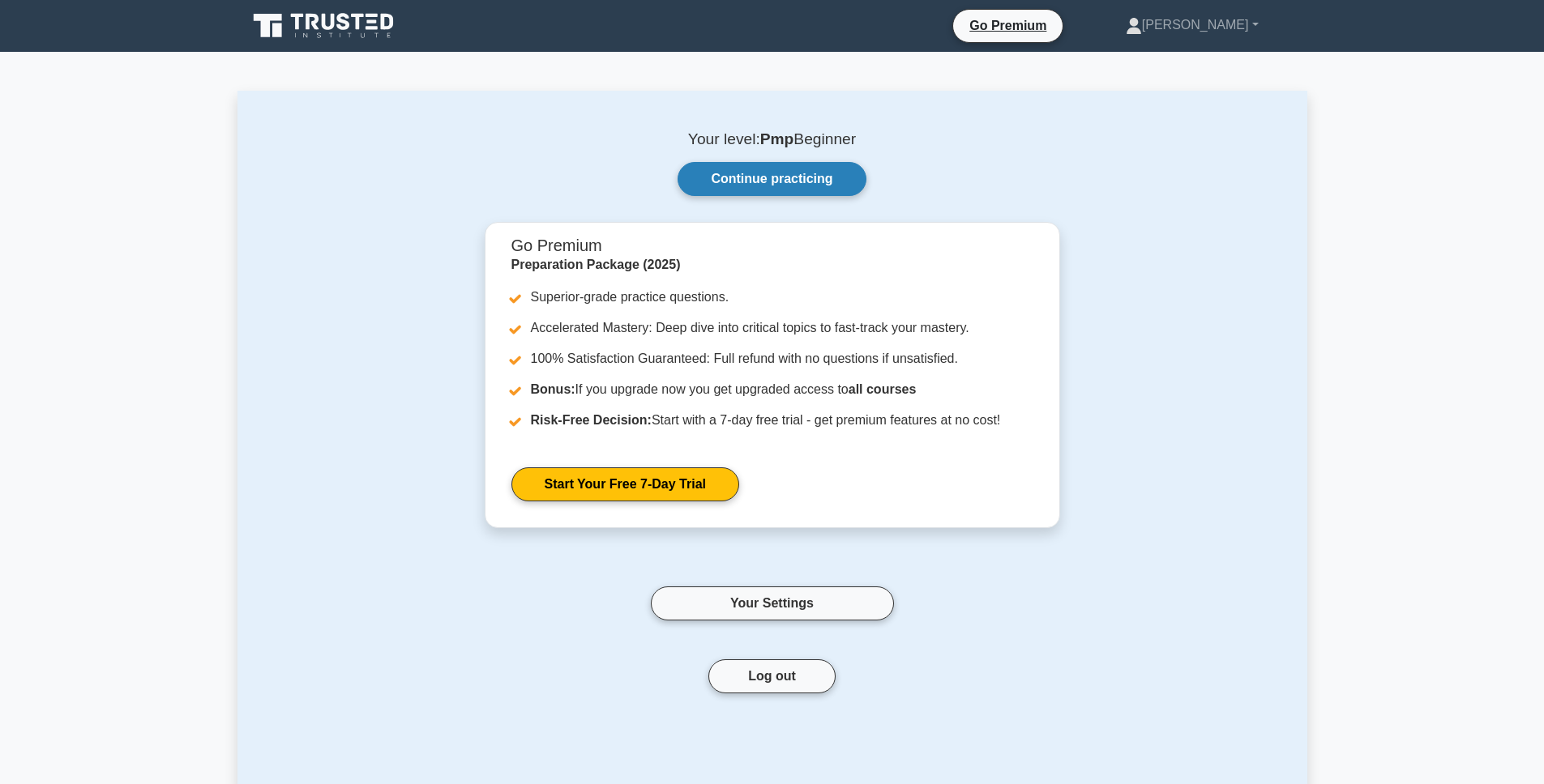
click at [796, 188] on link "Continue practicing" at bounding box center [772, 179] width 188 height 34
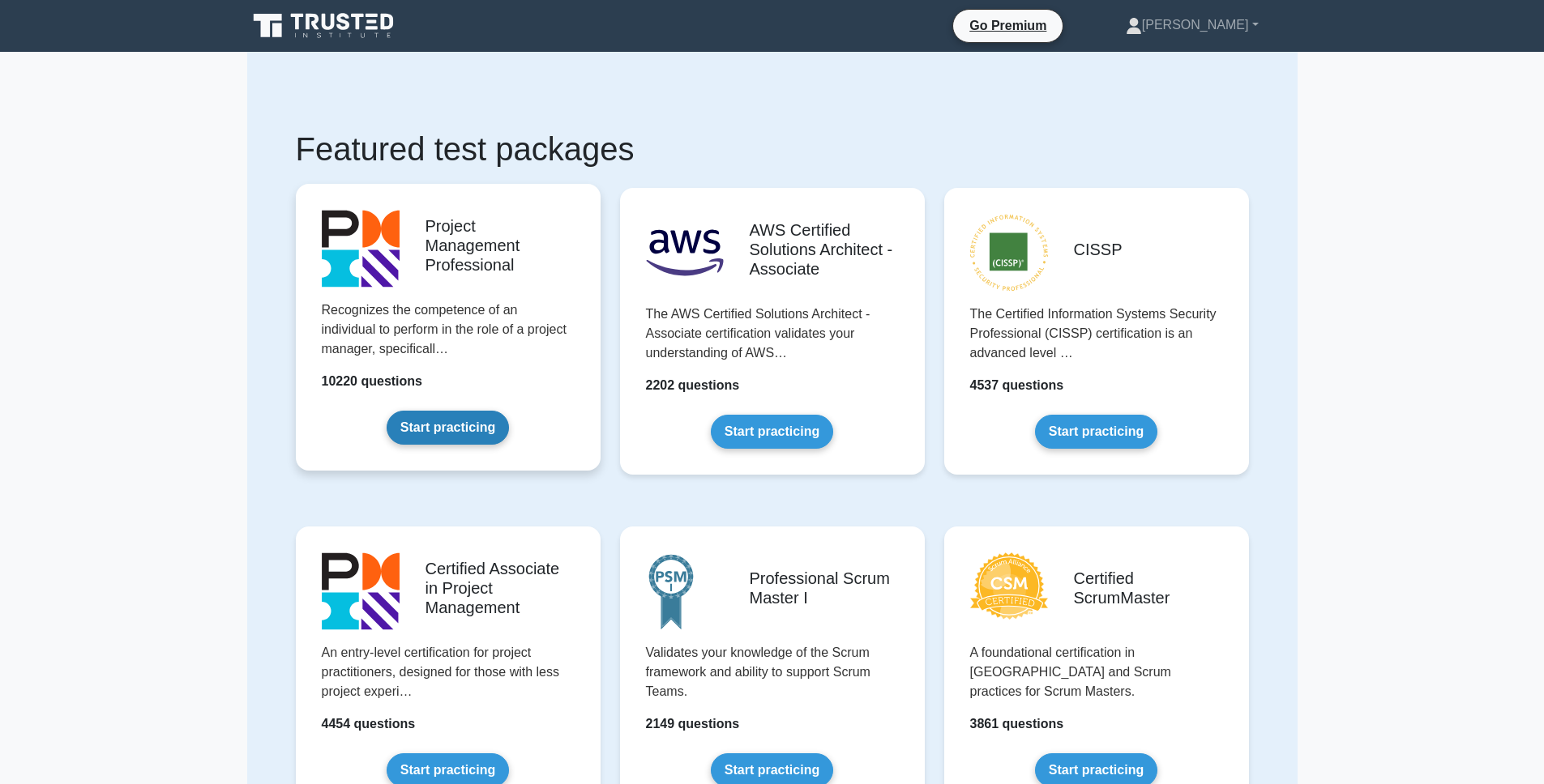
click at [493, 426] on link "Start practicing" at bounding box center [448, 428] width 123 height 34
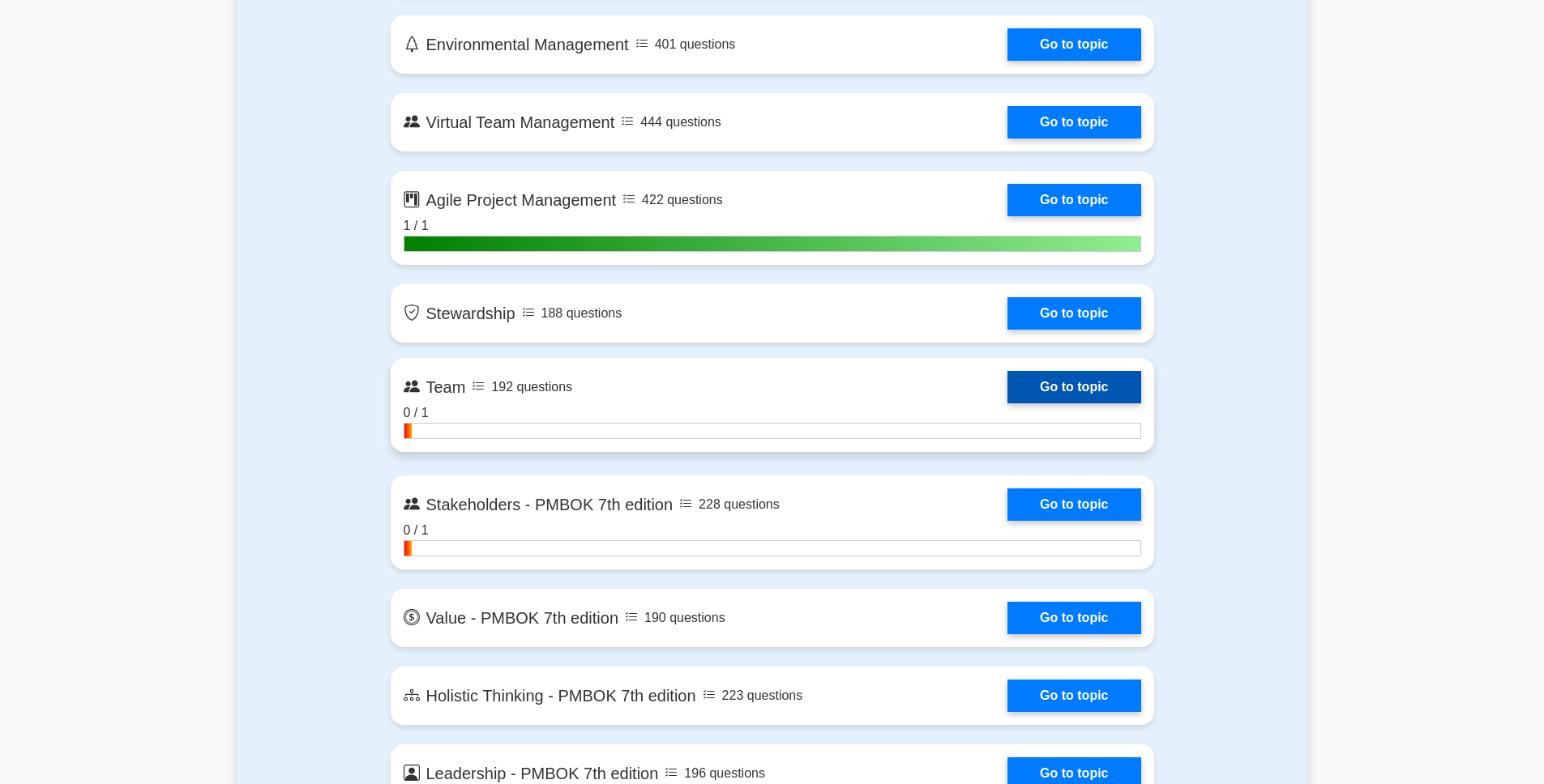
scroll to position [3465, 0]
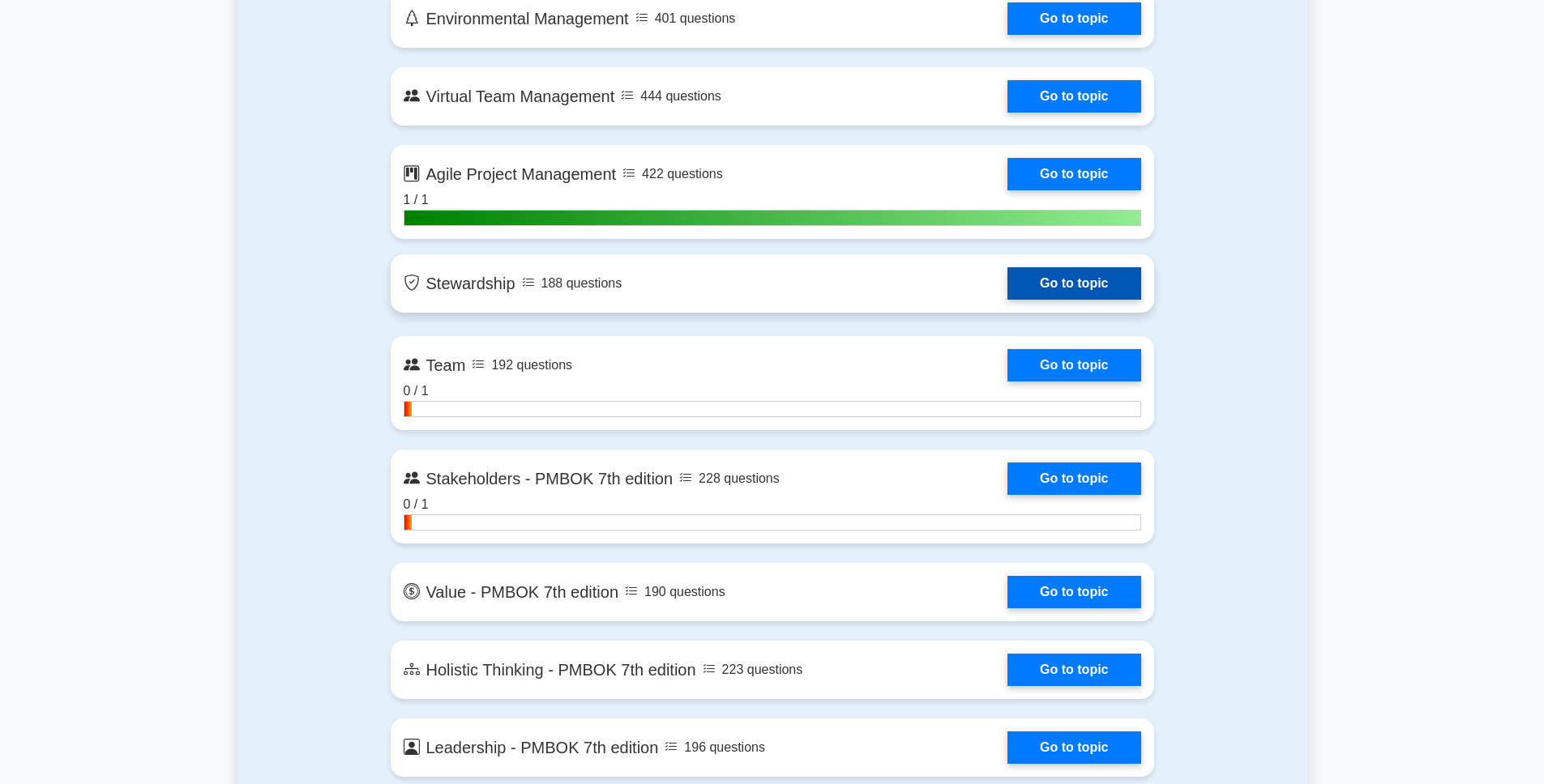
click at [1007, 295] on link "Go to topic" at bounding box center [1073, 283] width 133 height 33
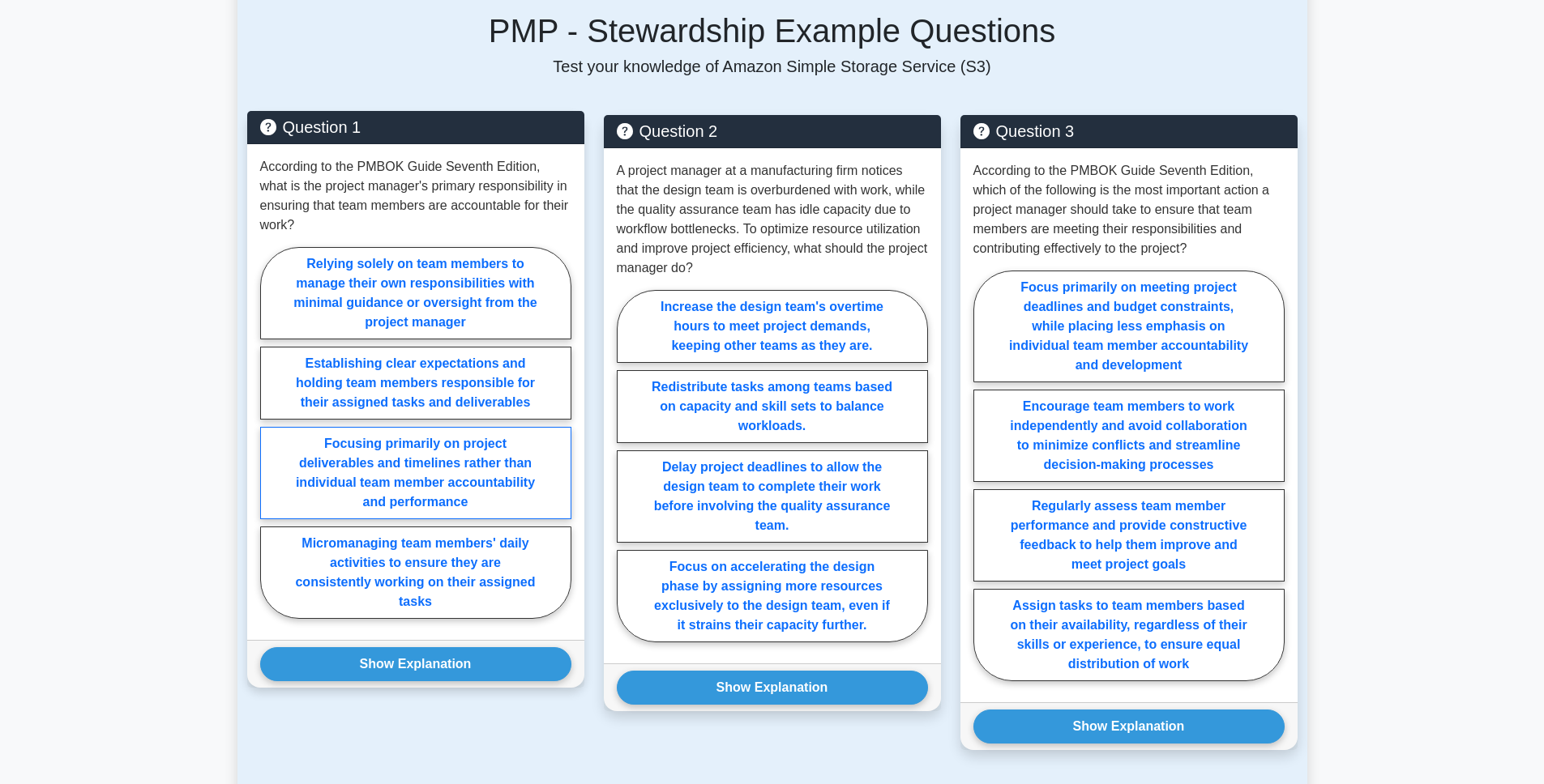
scroll to position [1055, 0]
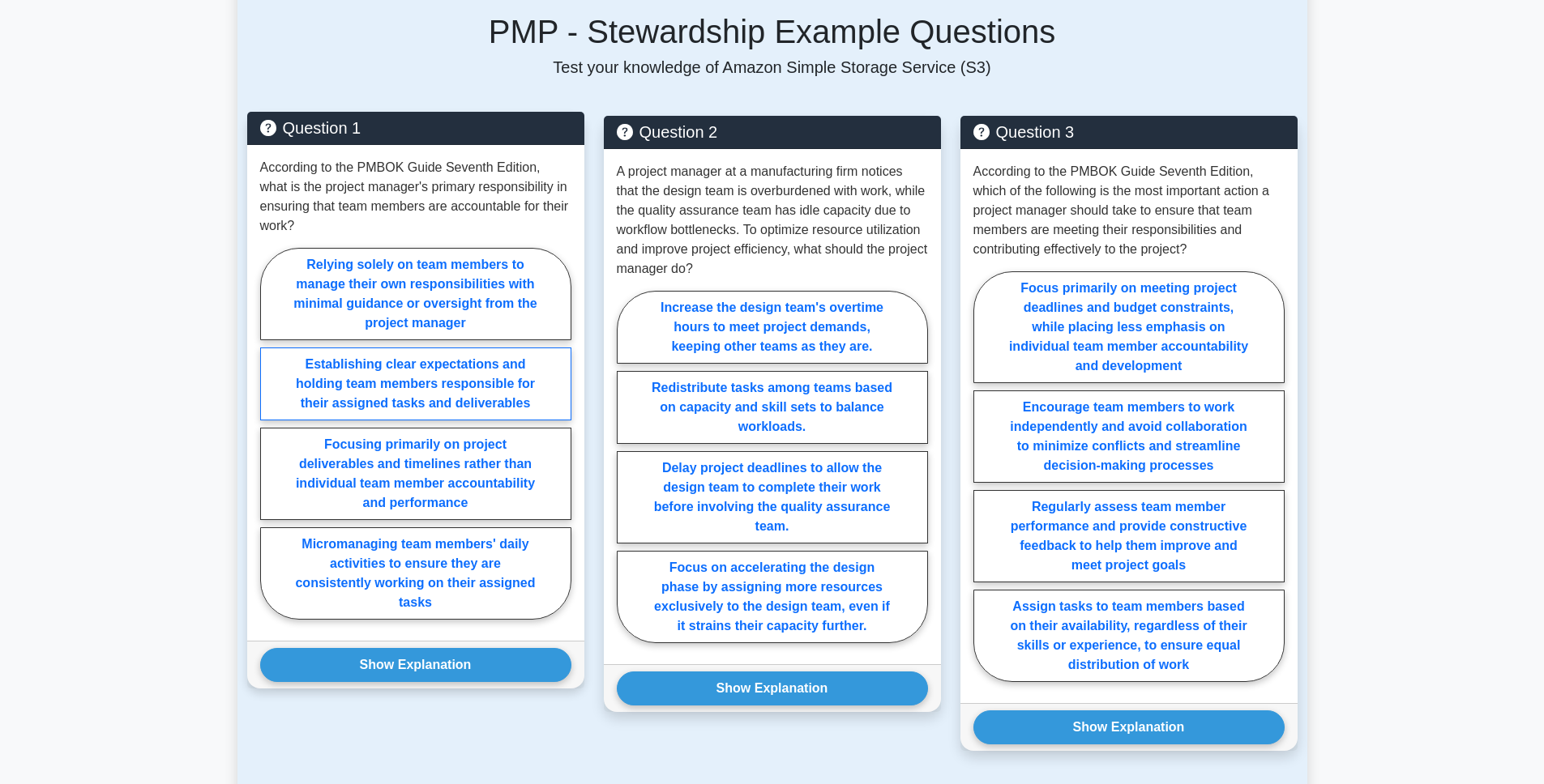
click at [397, 376] on label "Establishing clear expectations and holding team members responsible for their …" at bounding box center [416, 384] width 311 height 73
click at [271, 434] on input "Establishing clear expectations and holding team members responsible for their …" at bounding box center [266, 439] width 11 height 11
radio input "true"
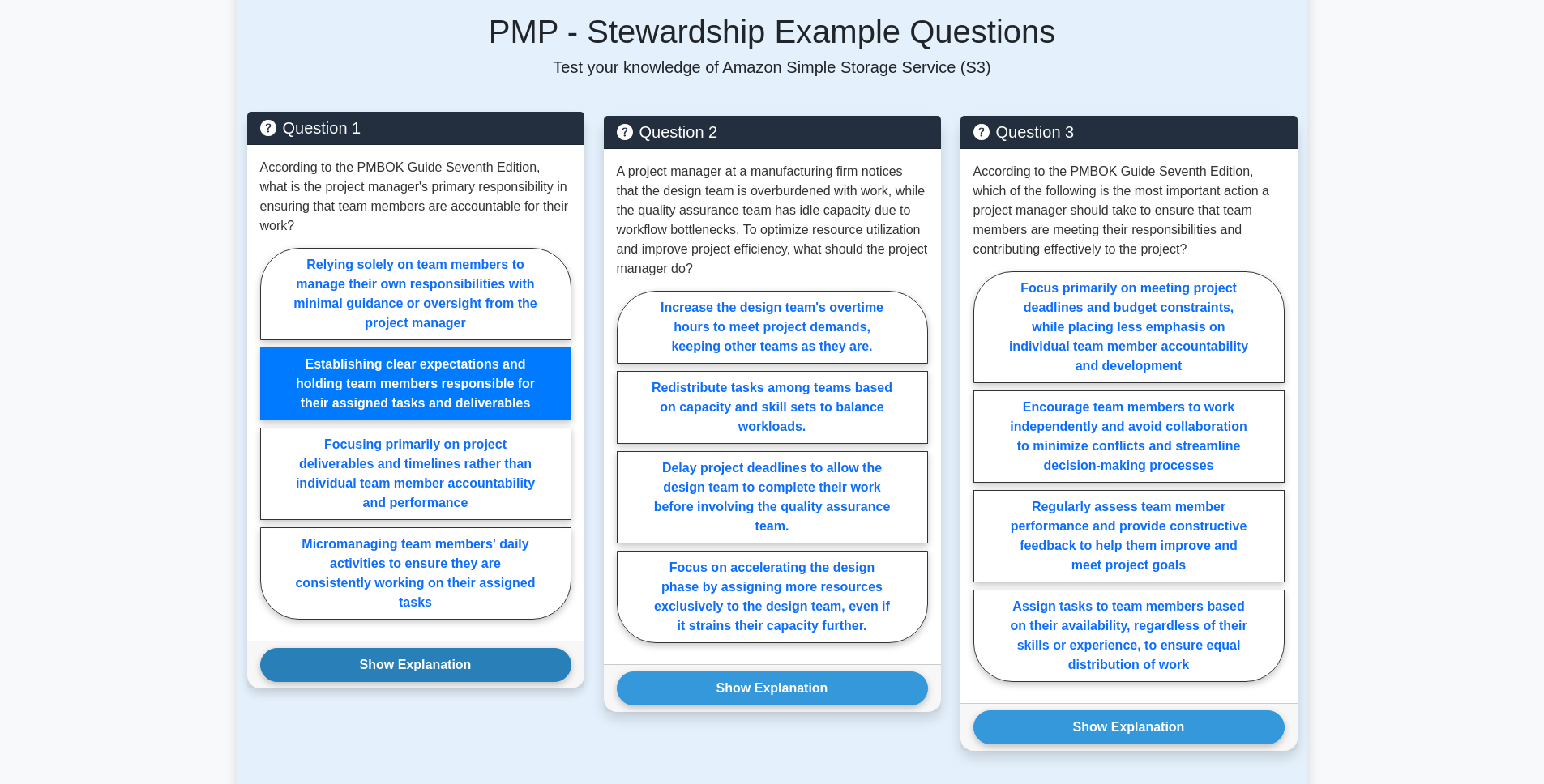
click at [394, 648] on button "Show Explanation" at bounding box center [416, 665] width 311 height 34
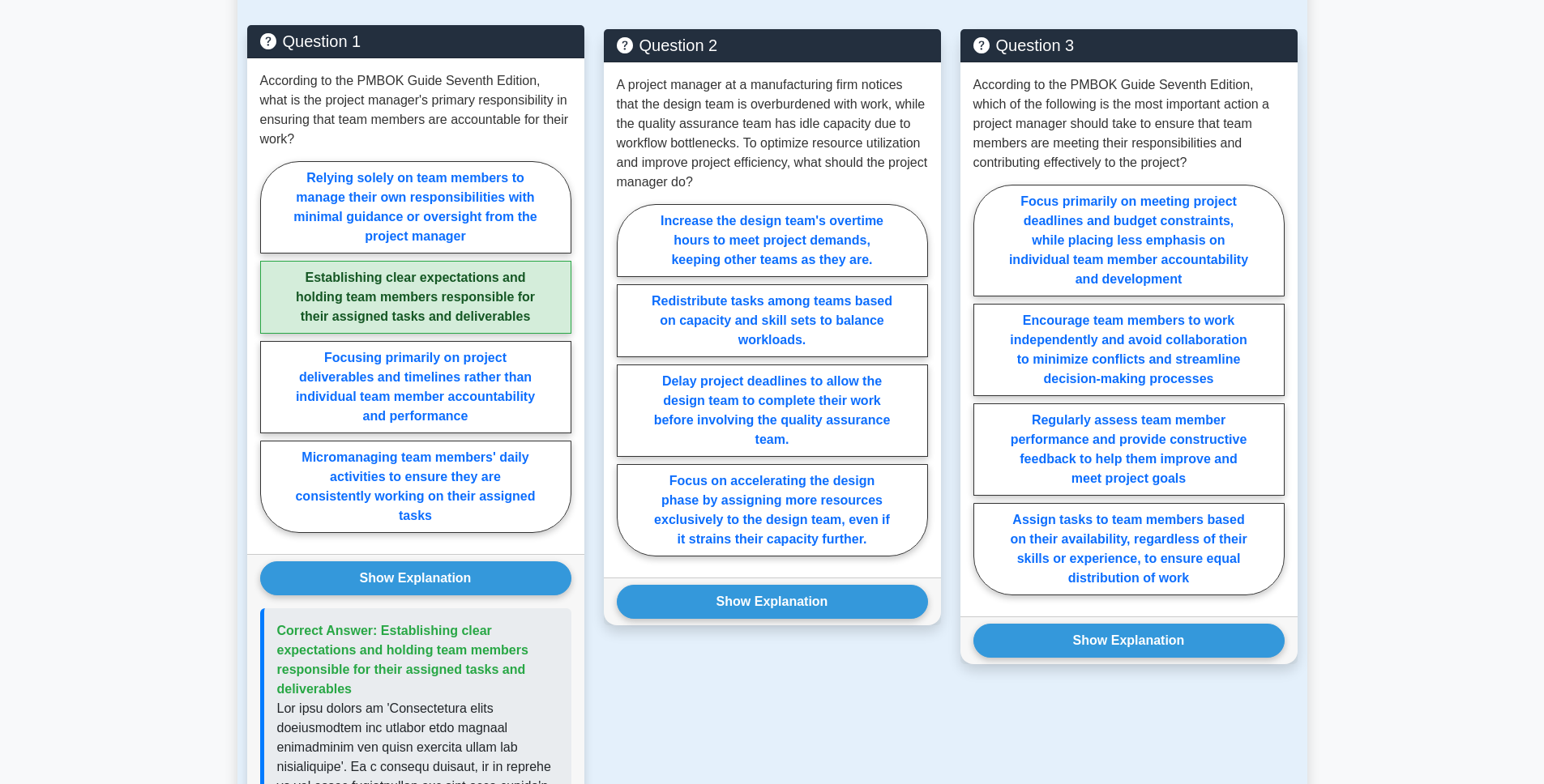
scroll to position [1142, 0]
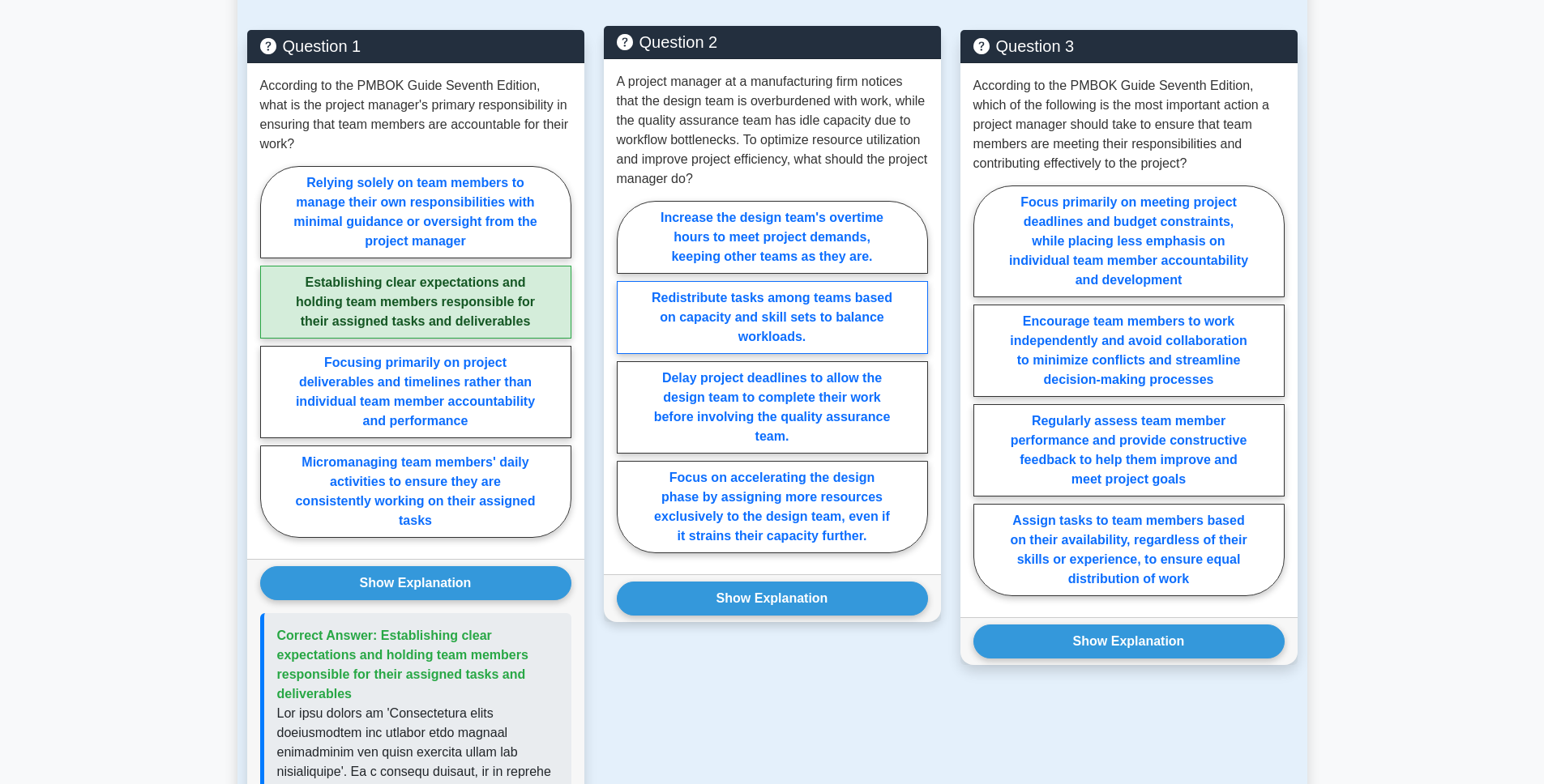
click at [707, 314] on label "Redistribute tasks among teams based on capacity and skill sets to balance work…" at bounding box center [772, 318] width 311 height 73
click at [627, 376] on input "Redistribute tasks among teams based on capacity and skill sets to balance work…" at bounding box center [622, 381] width 11 height 11
radio input "true"
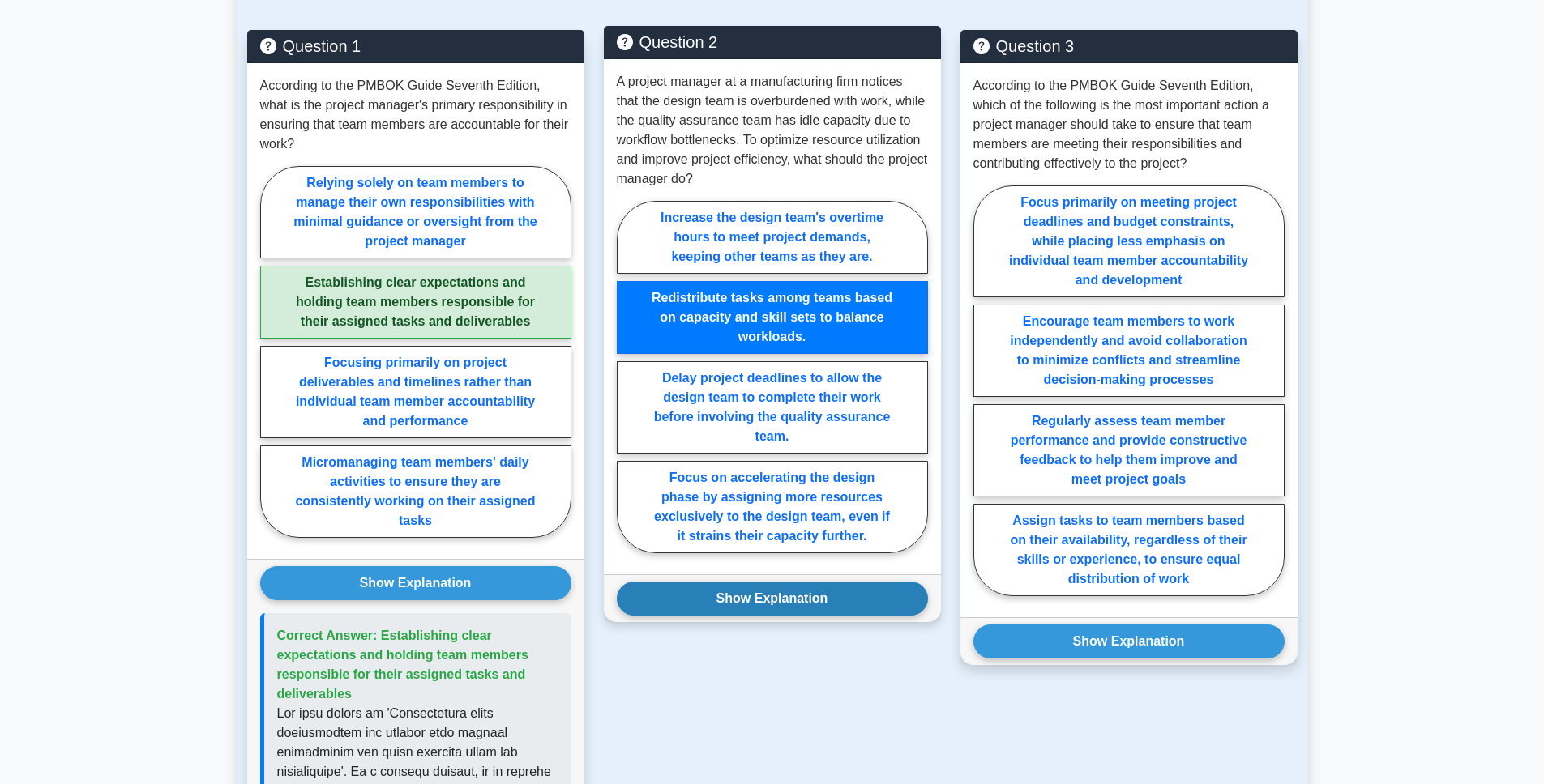
click at [688, 581] on button "Show Explanation" at bounding box center [772, 598] width 311 height 34
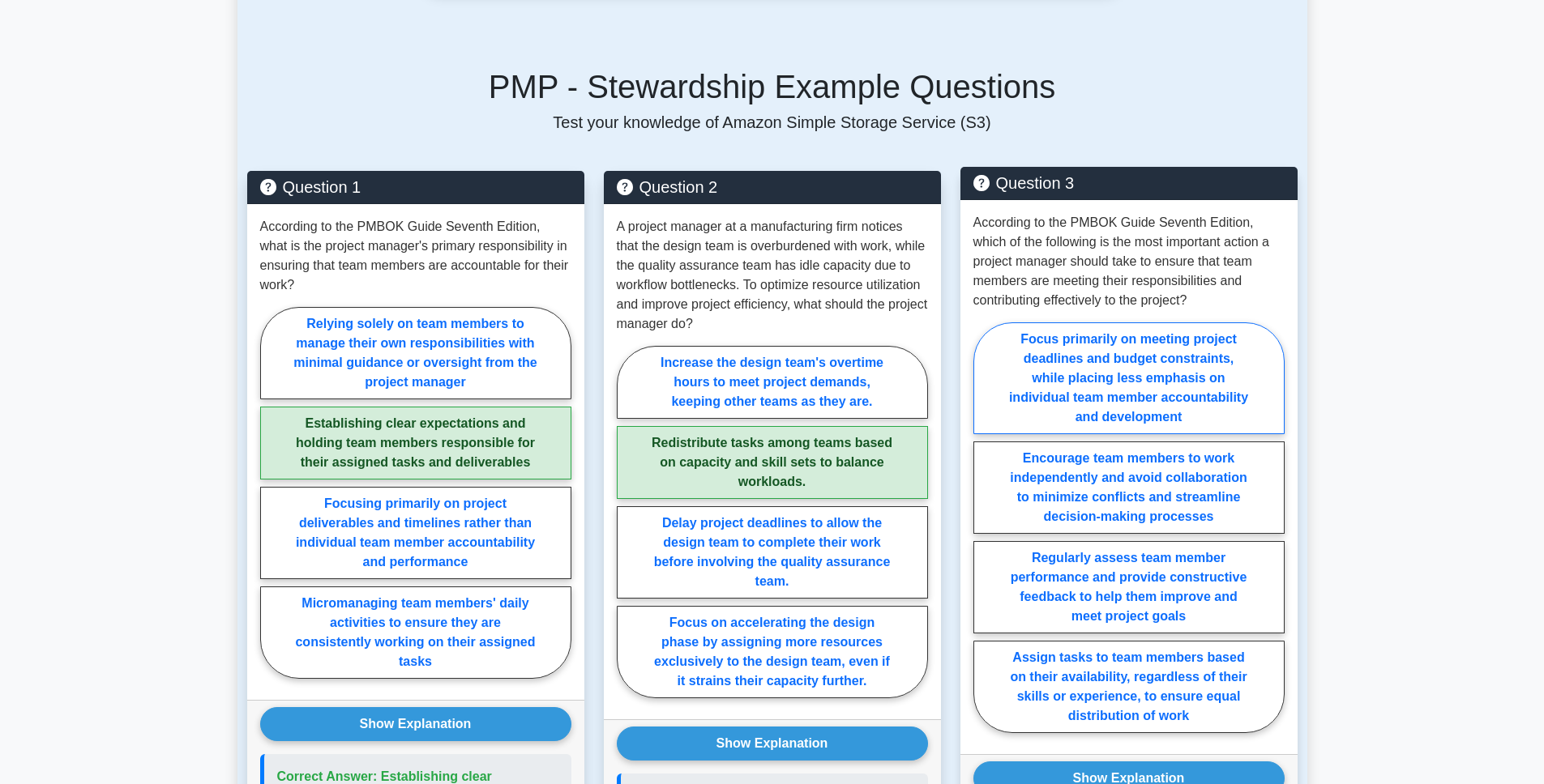
scroll to position [1004, 0]
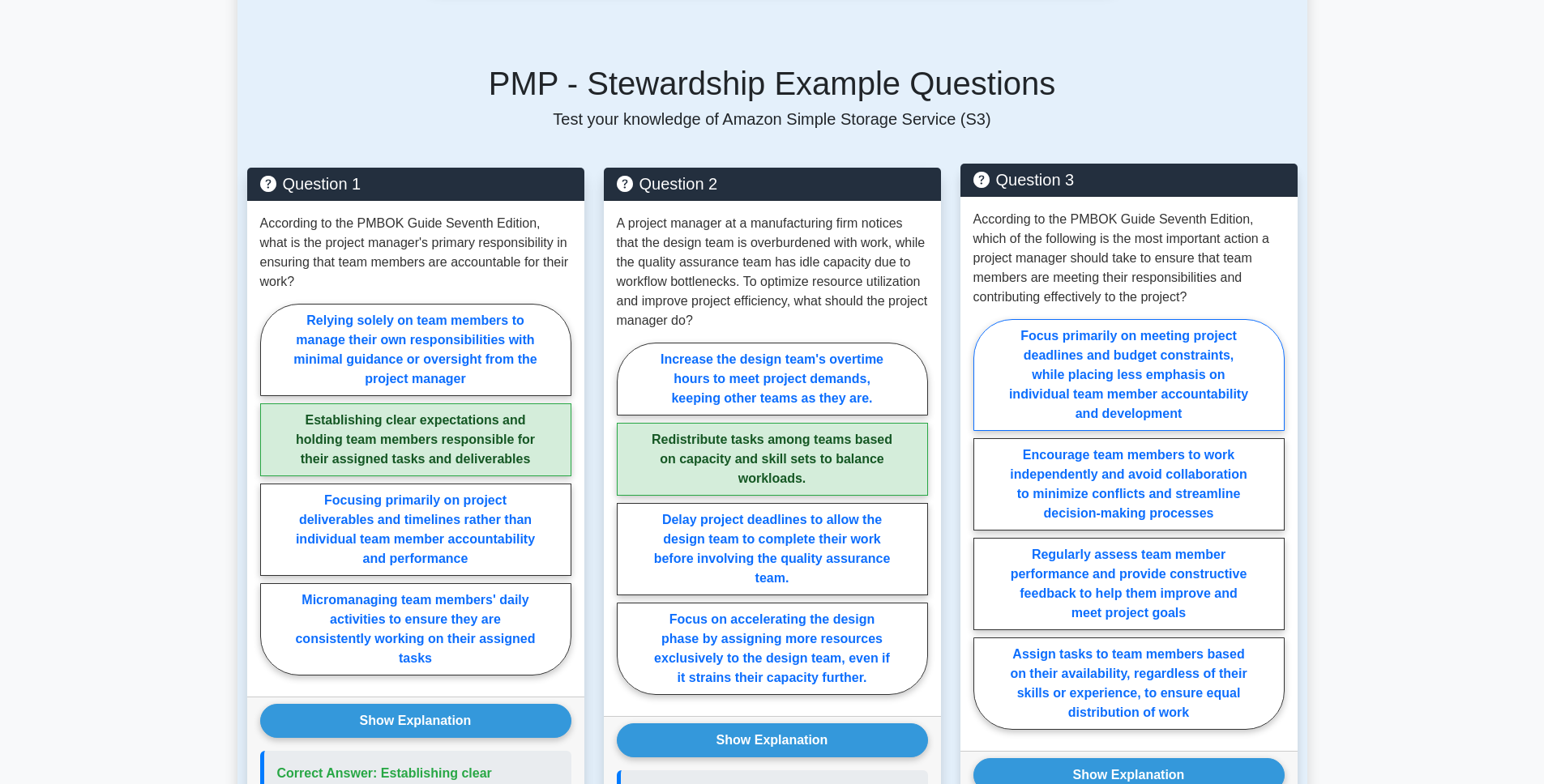
click at [1095, 395] on label "Focus primarily on meeting project deadlines and budget constraints, while plac…" at bounding box center [1129, 375] width 311 height 112
click at [984, 524] on input "Focus primarily on meeting project deadlines and budget constraints, while plac…" at bounding box center [978, 529] width 11 height 11
radio input "true"
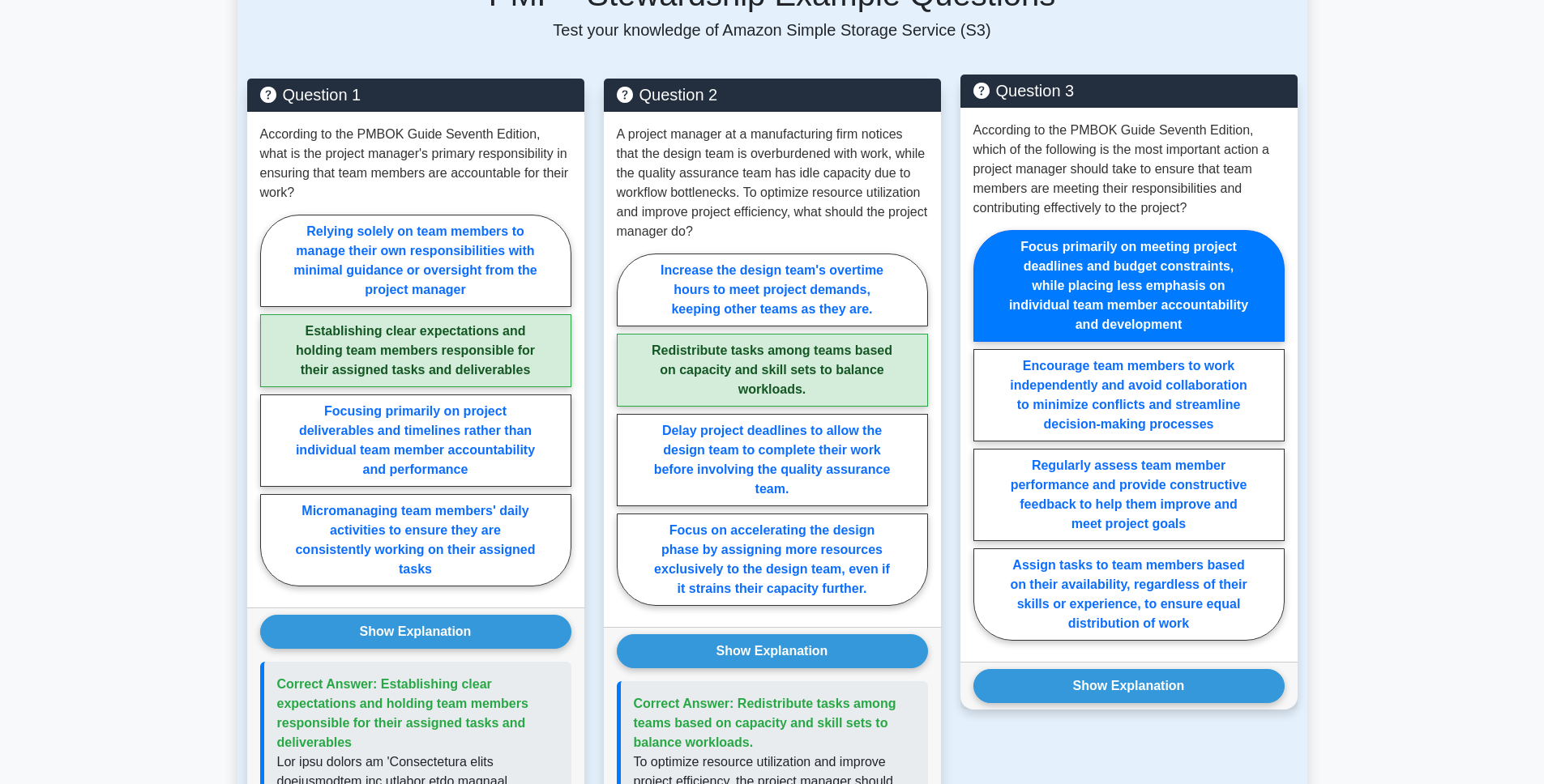
scroll to position [1149, 0]
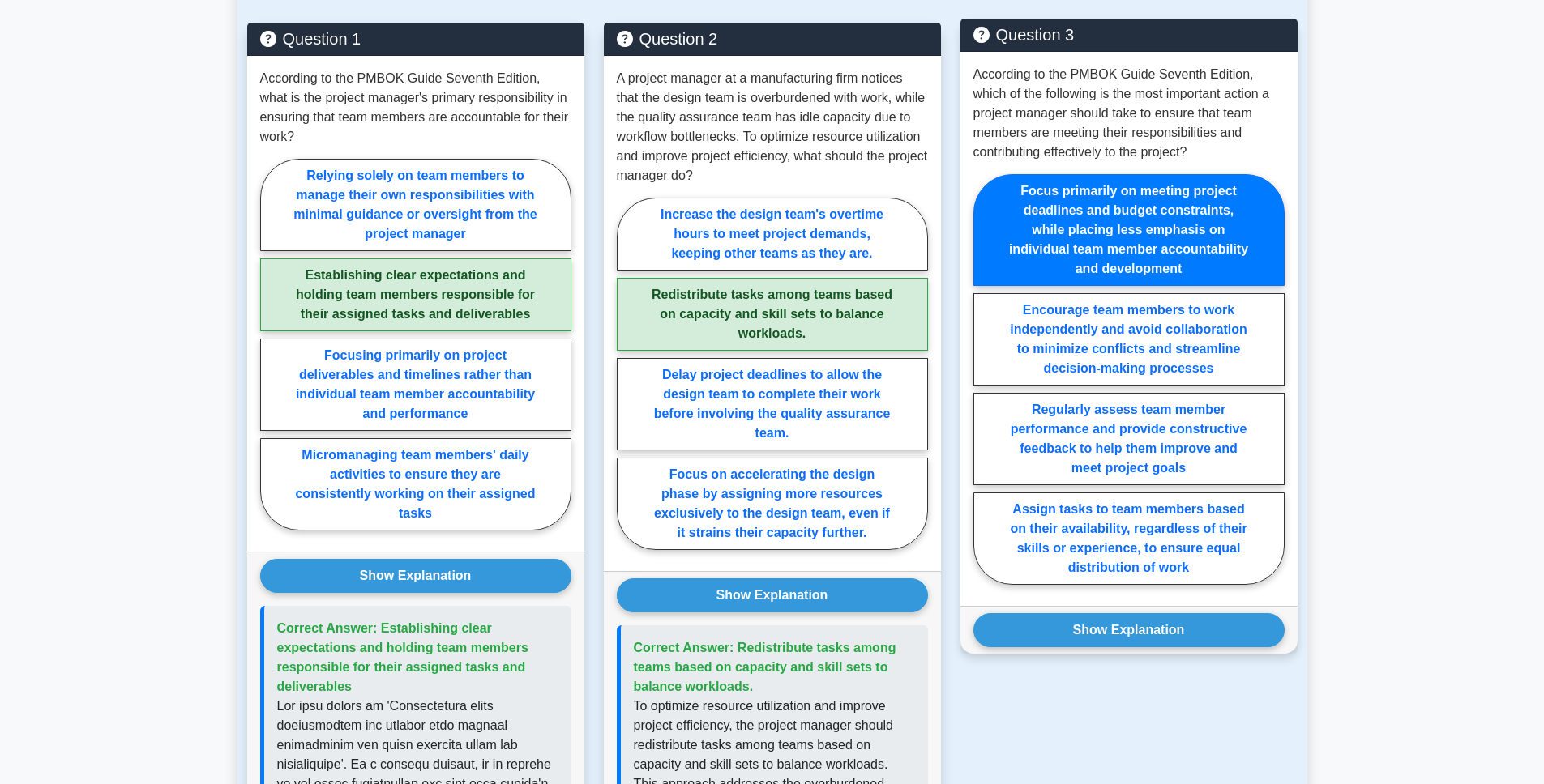
click at [1134, 629] on div "Show Explanation Correct Answer: Regularly assess team member performance and p…" at bounding box center [1129, 629] width 337 height 48
click at [1141, 618] on button "Show Explanation" at bounding box center [1129, 630] width 311 height 34
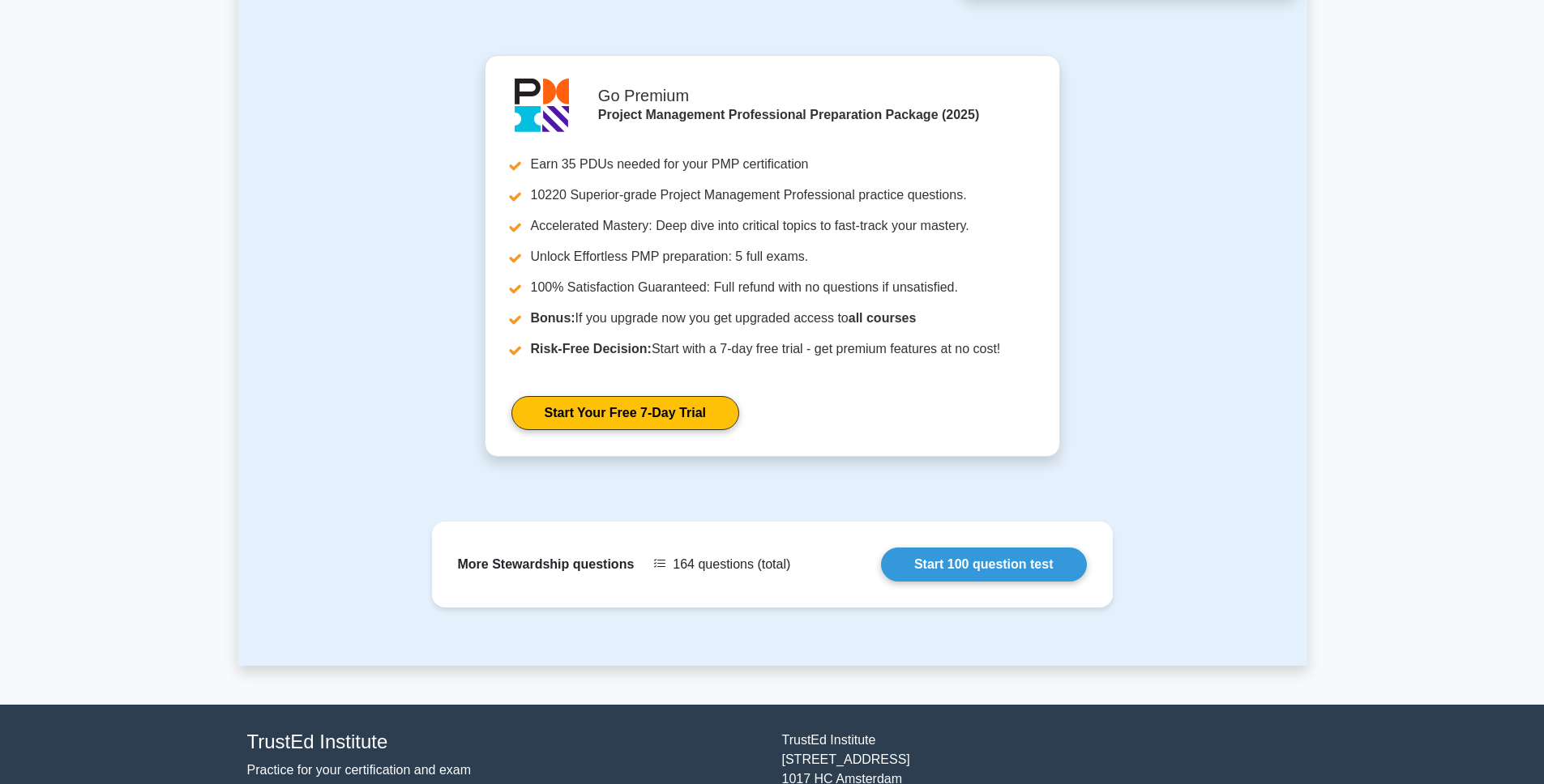
scroll to position [2525, 0]
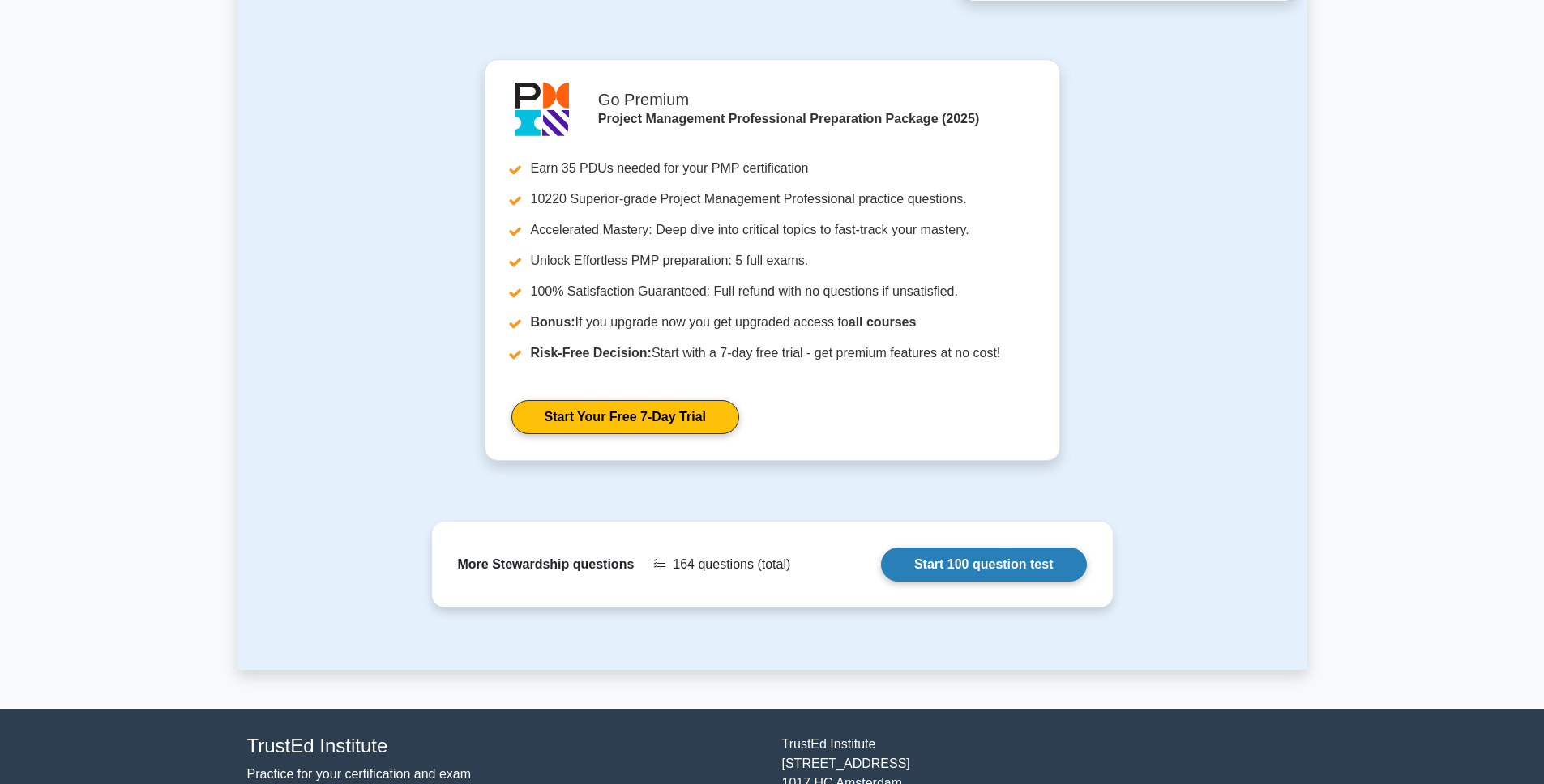
click at [881, 548] on link "Start 100 question test" at bounding box center [983, 565] width 206 height 34
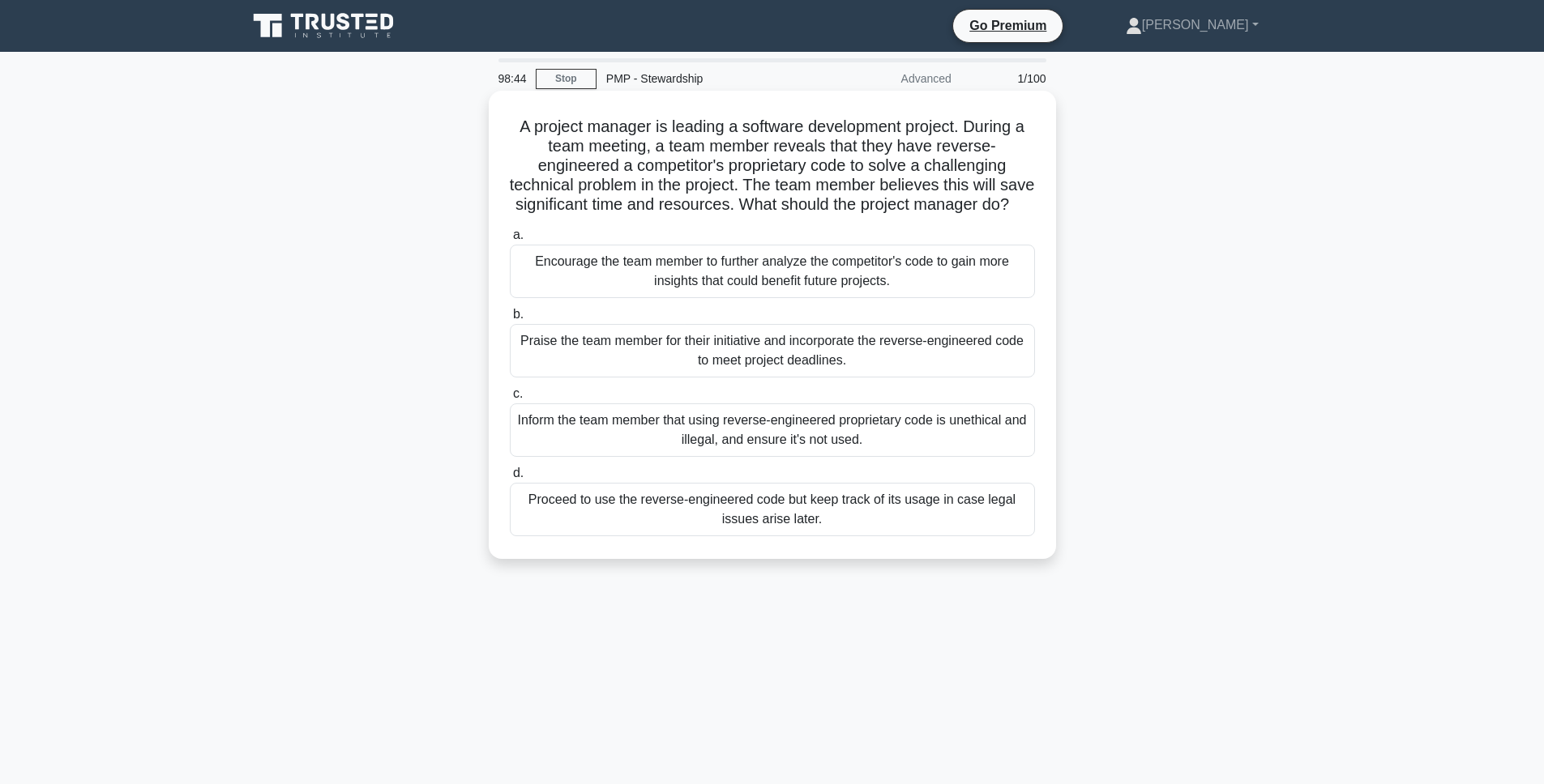
drag, startPoint x: 517, startPoint y: 124, endPoint x: 1018, endPoint y: 203, distance: 507.2
click at [1018, 203] on h5 "A project manager is leading a software development project. During a team meet…" at bounding box center [772, 166] width 529 height 99
copy h5 "A project manager is leading a software development project. During a team meet…"
click at [761, 422] on div "Inform the team member that using reverse-engineered proprietary code is unethi…" at bounding box center [772, 430] width 525 height 54
click at [509, 399] on input "c. Inform the team member that using reverse-engineered proprietary code is une…" at bounding box center [509, 394] width 0 height 11
